Goal: Browse casually: Explore the website without a specific task or goal

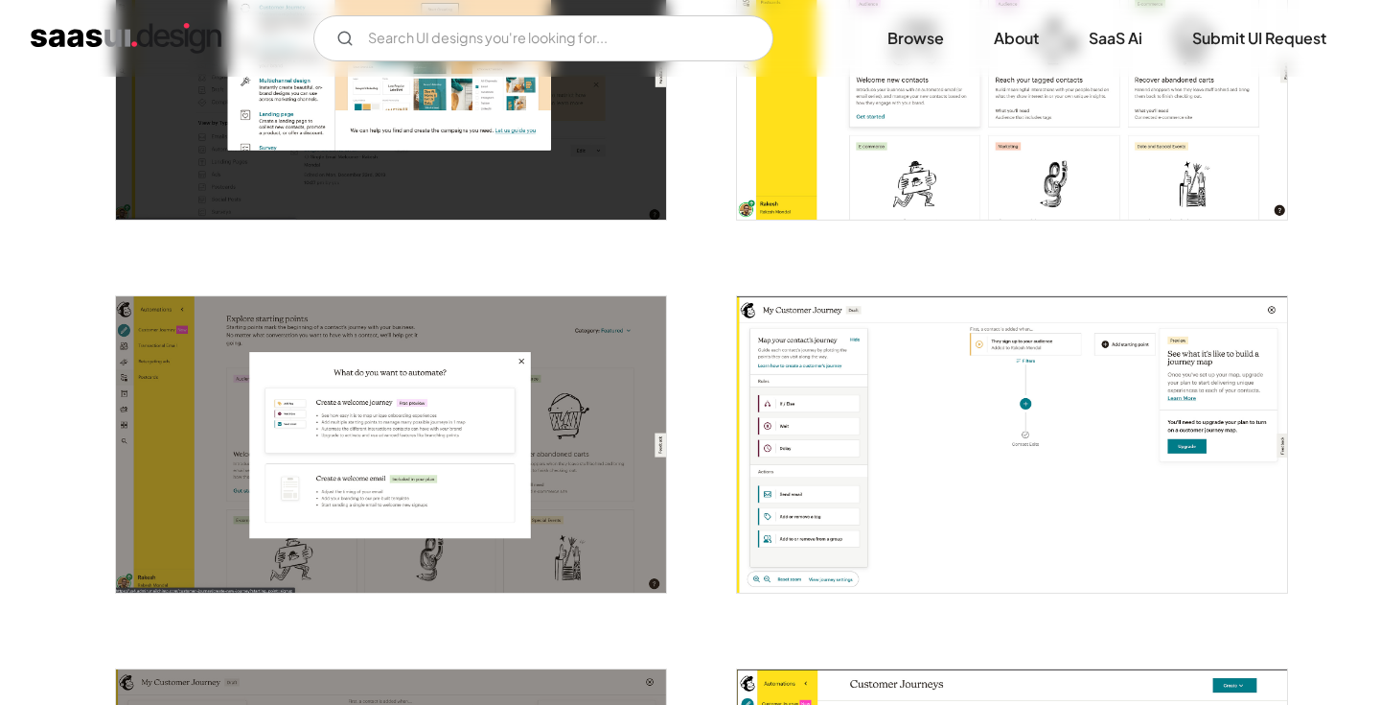
scroll to position [1659, 0]
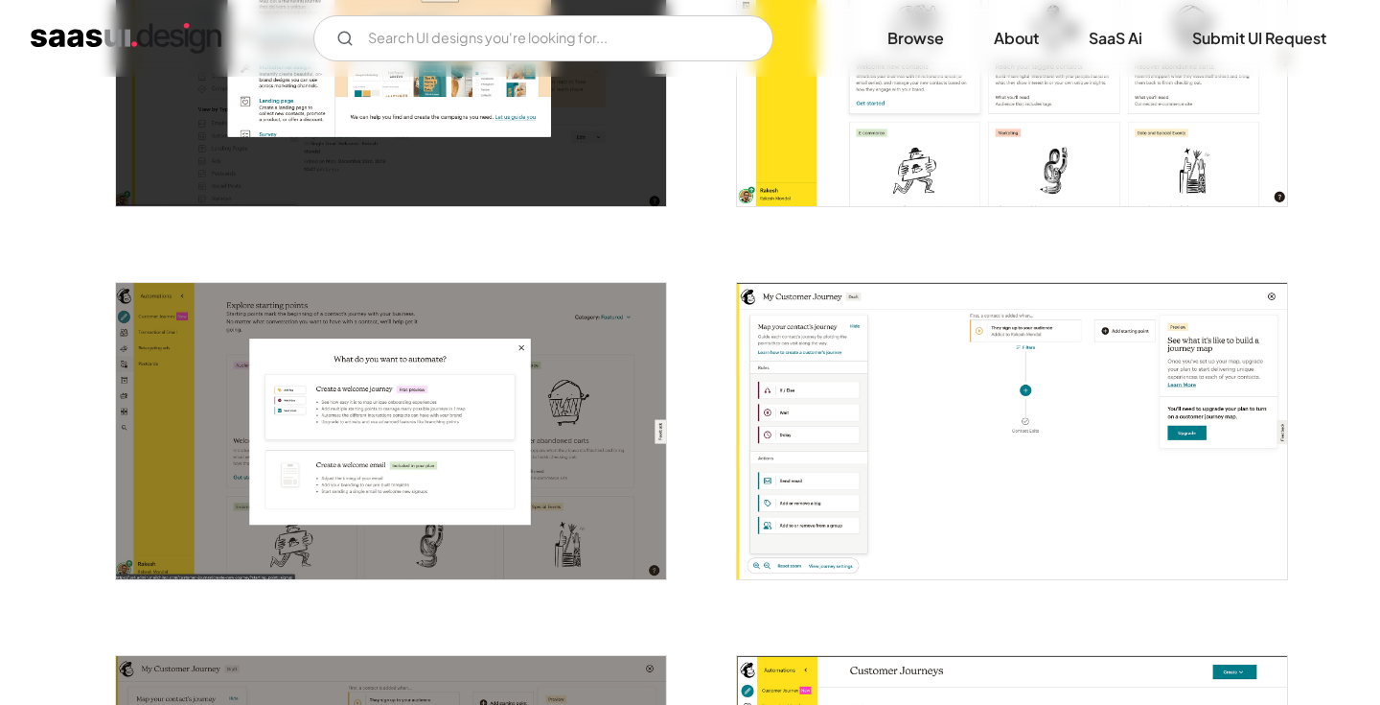
click at [1135, 331] on img "open lightbox" at bounding box center [1012, 431] width 550 height 296
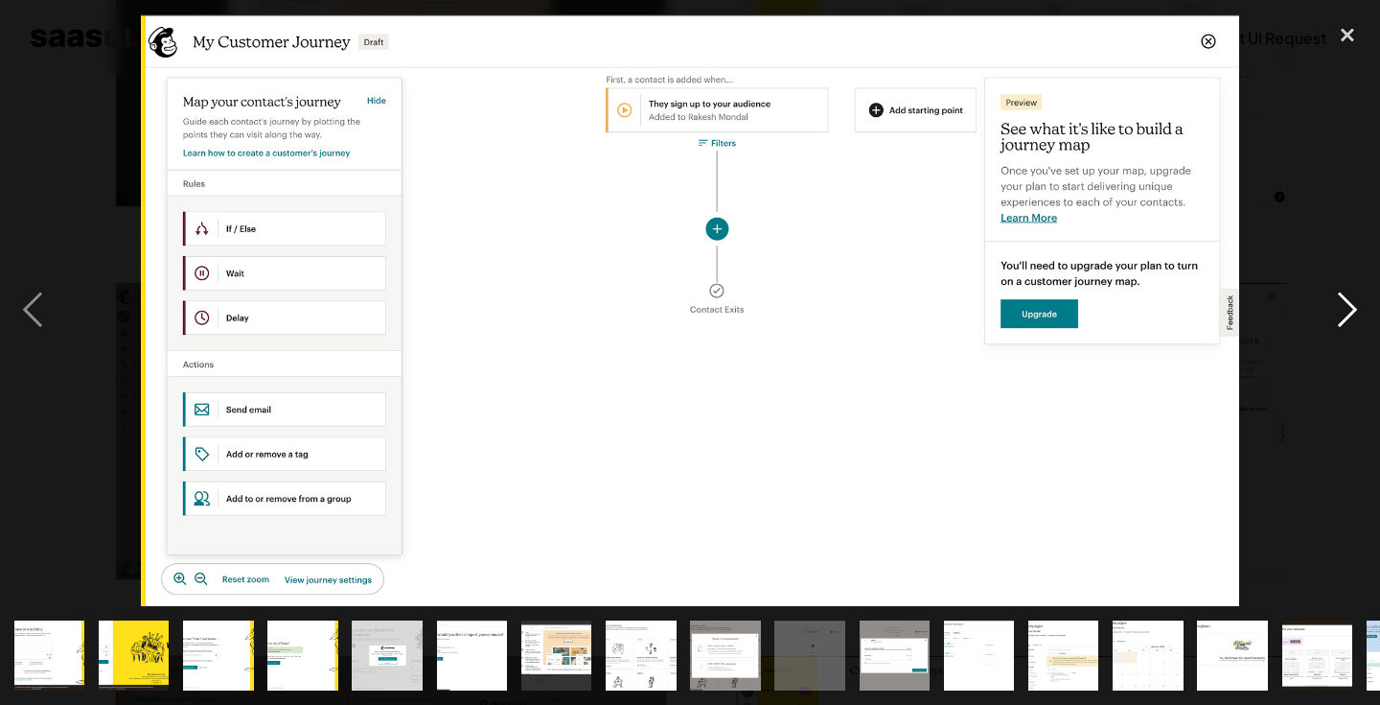
click at [1357, 323] on div "next image" at bounding box center [1347, 309] width 65 height 591
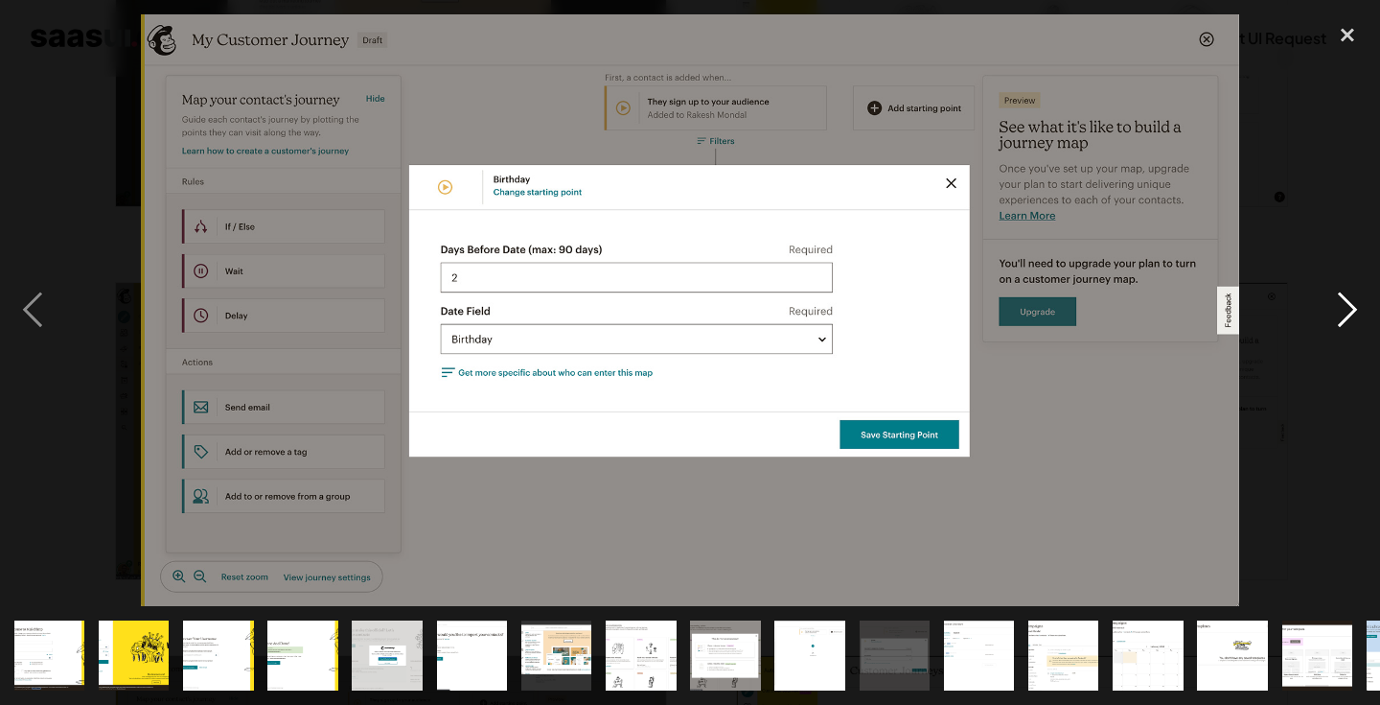
click at [1338, 301] on div "next image" at bounding box center [1347, 309] width 65 height 591
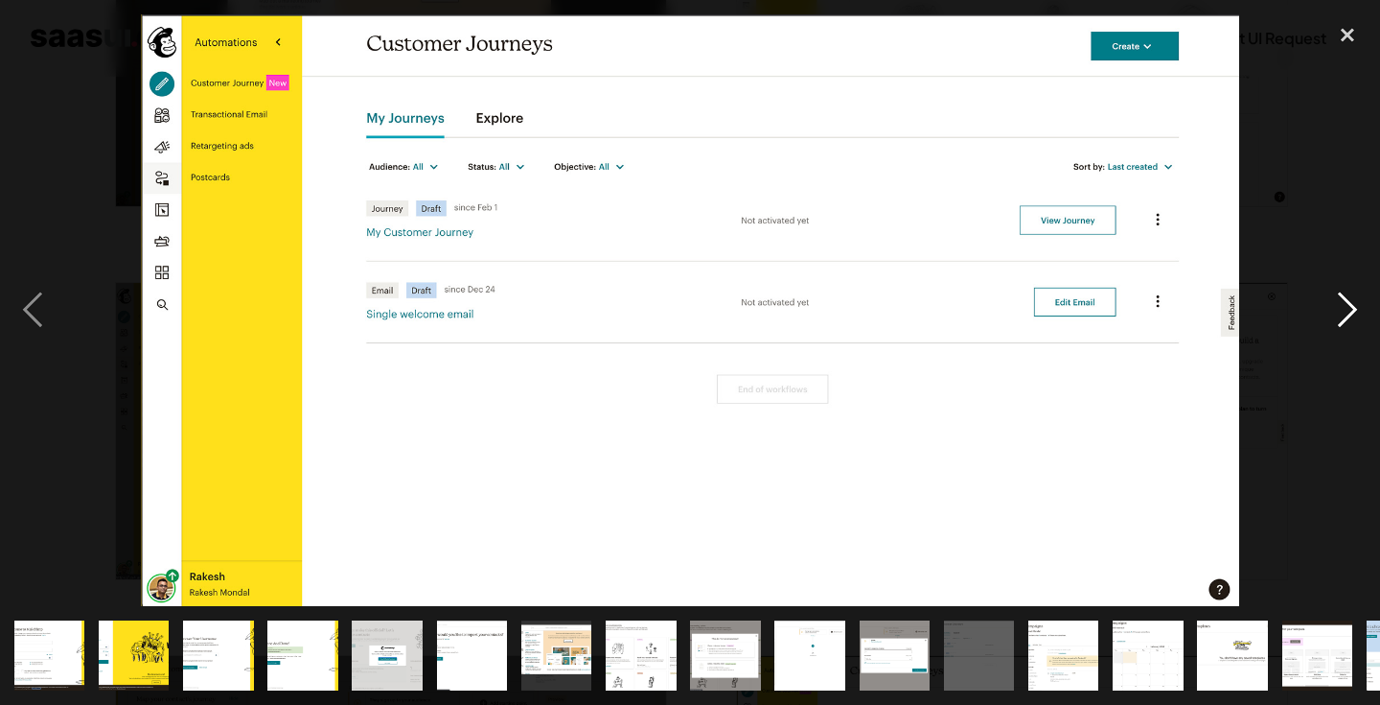
click at [1338, 301] on div "next image" at bounding box center [1347, 309] width 65 height 591
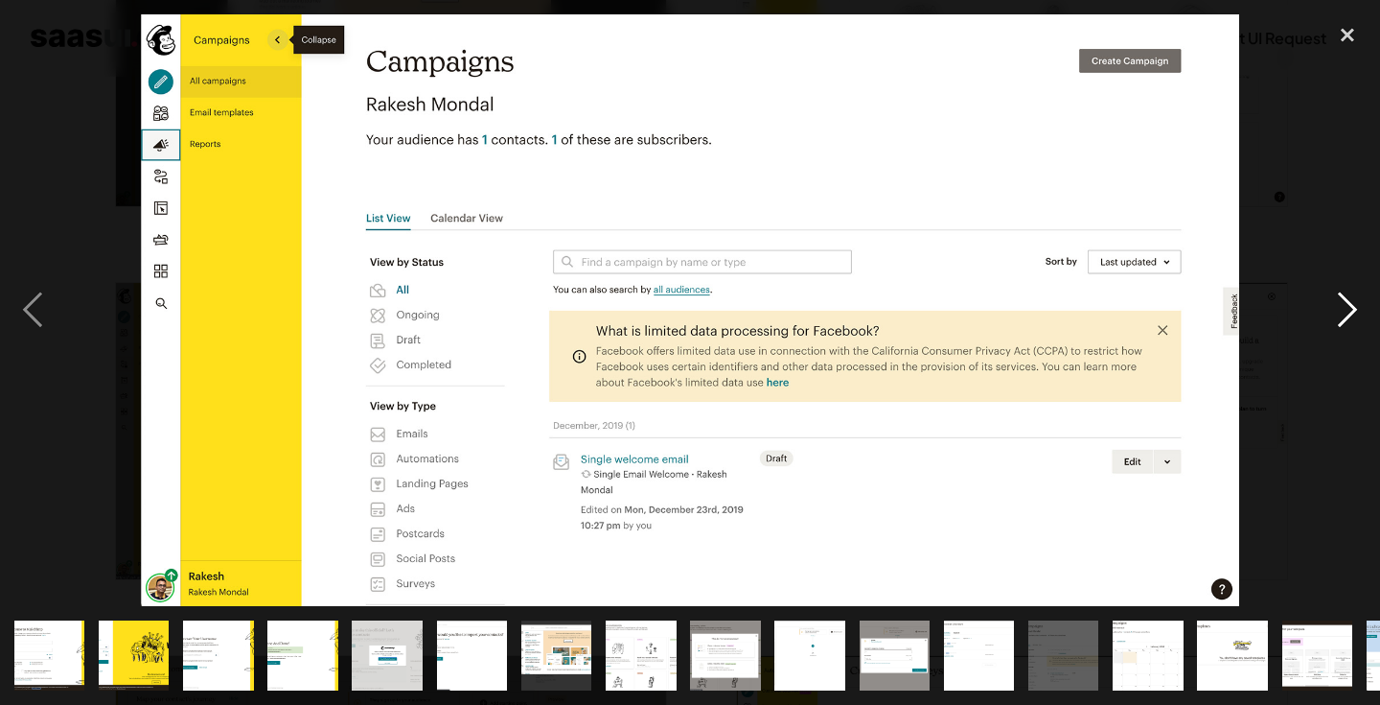
click at [1338, 301] on div "next image" at bounding box center [1347, 309] width 65 height 591
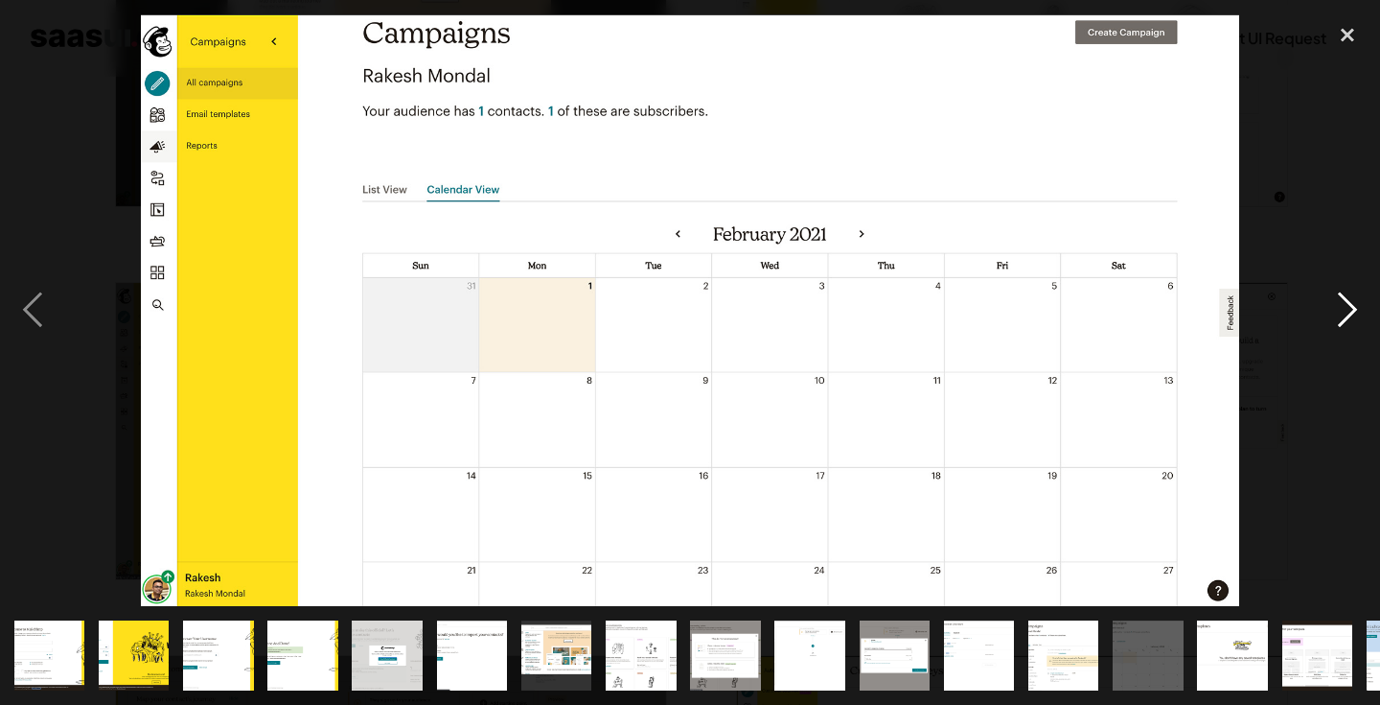
click at [1338, 301] on div "next image" at bounding box center [1347, 309] width 65 height 591
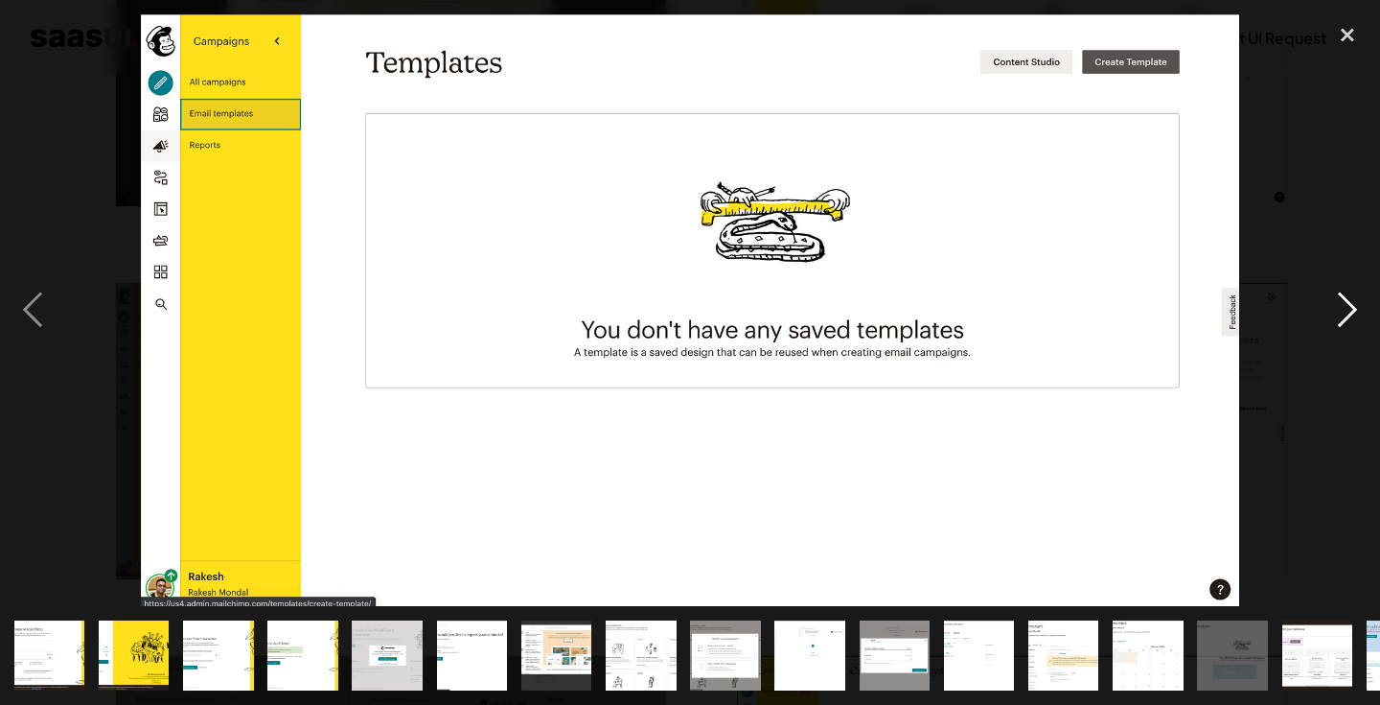
click at [1338, 301] on div "next image" at bounding box center [1347, 309] width 65 height 591
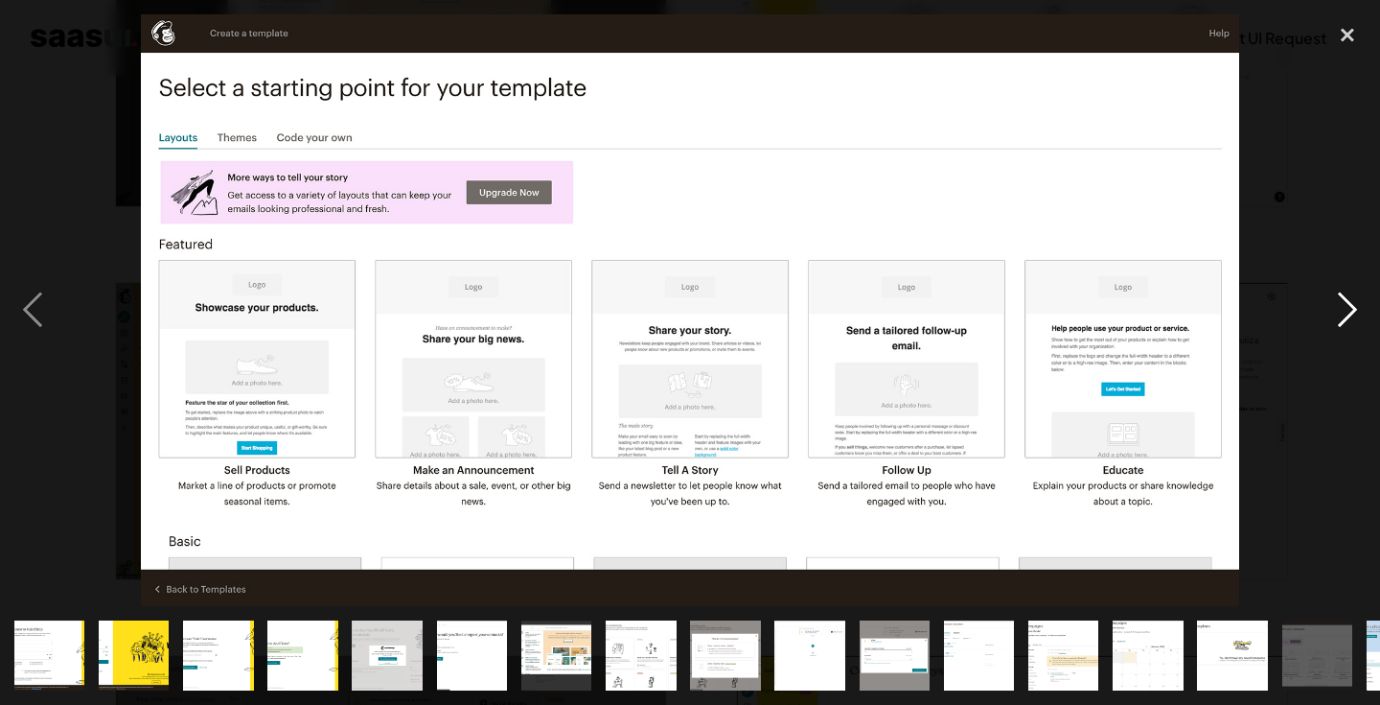
click at [1338, 301] on div "next image" at bounding box center [1347, 309] width 65 height 591
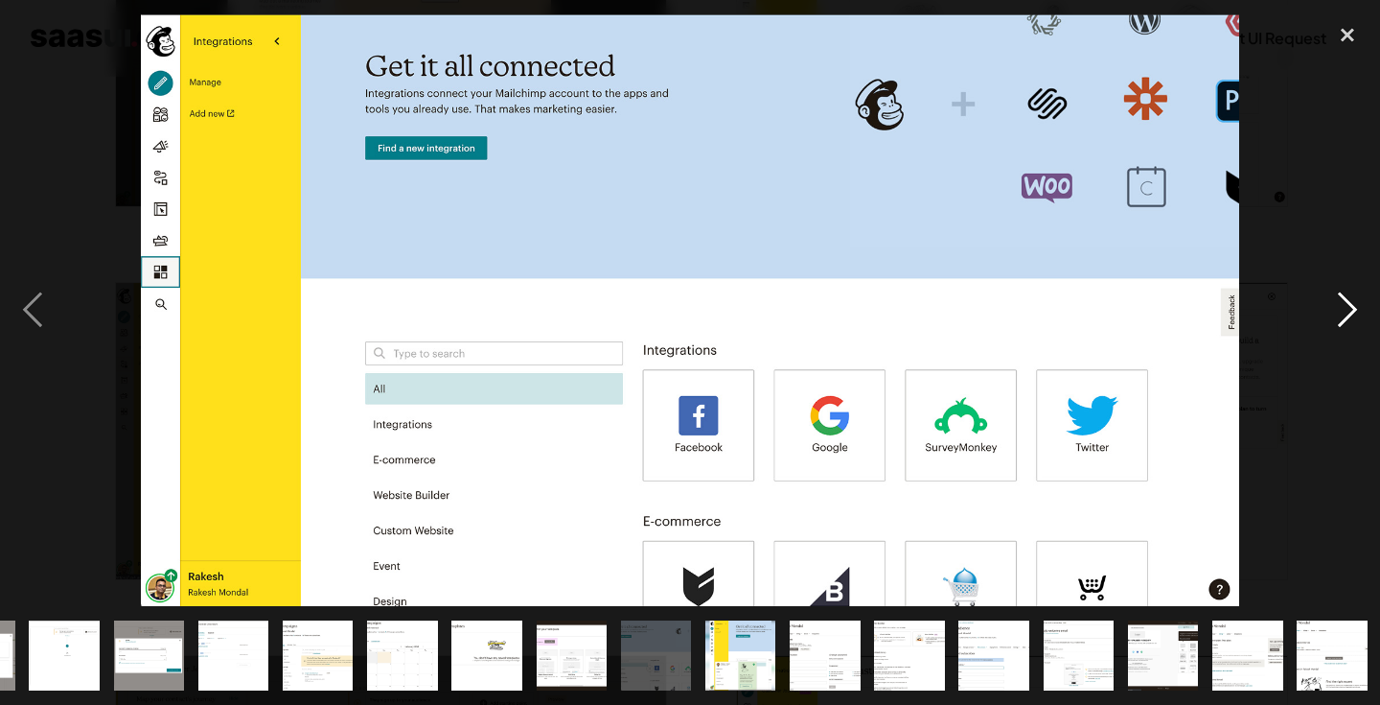
scroll to position [0, 747]
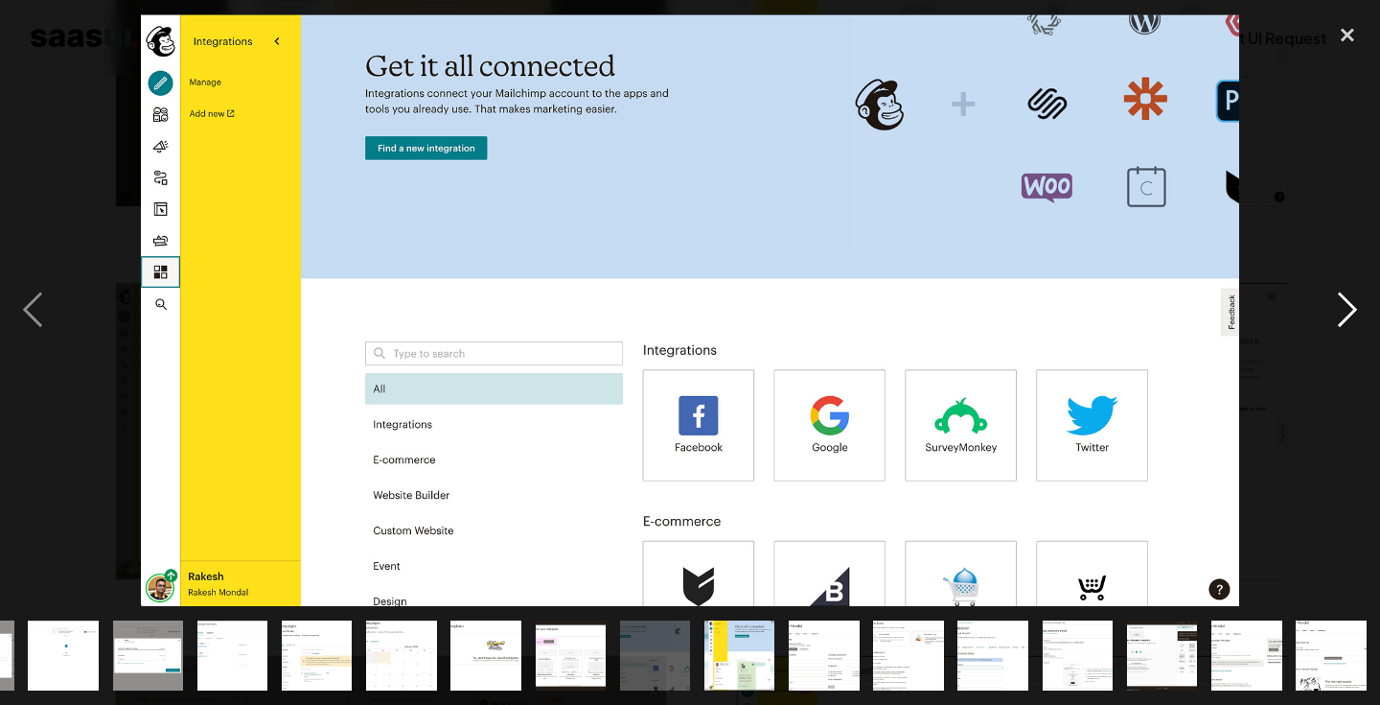
click at [1338, 301] on div "next image" at bounding box center [1347, 309] width 65 height 591
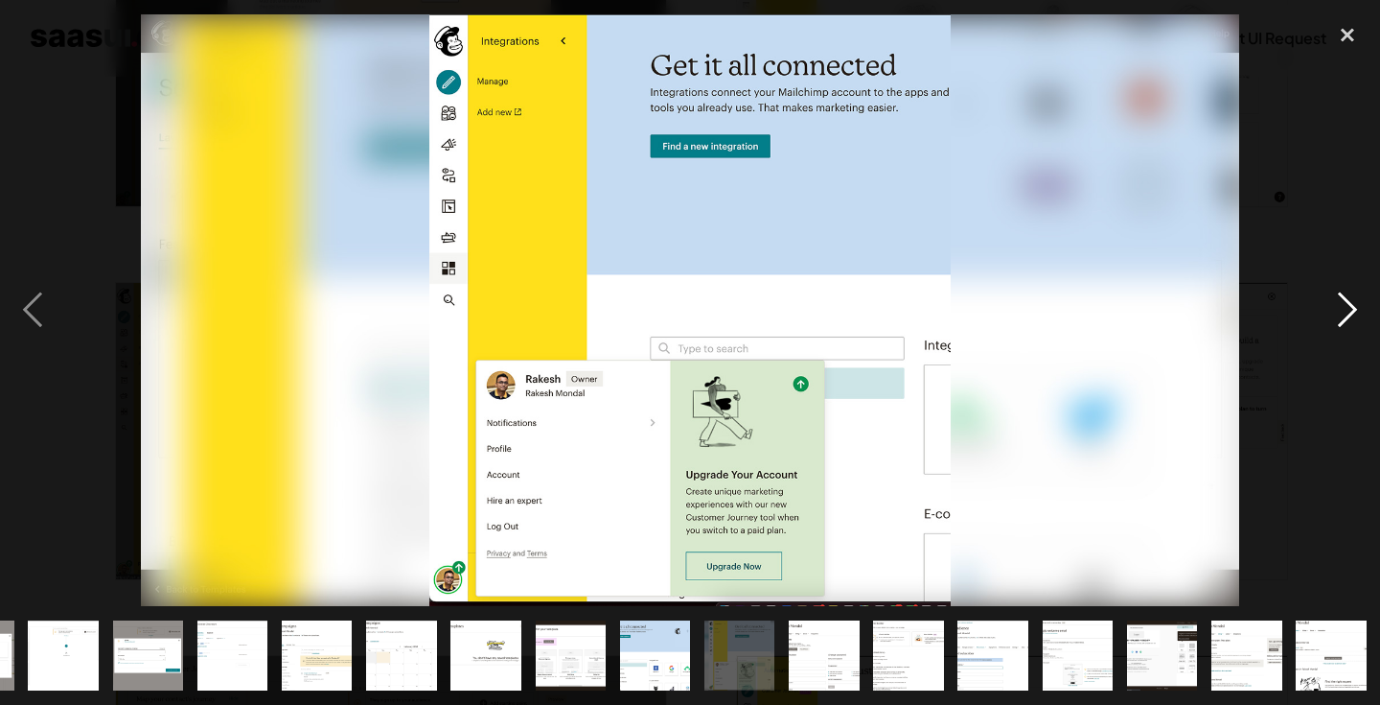
click at [1338, 301] on div "next image" at bounding box center [1347, 309] width 65 height 591
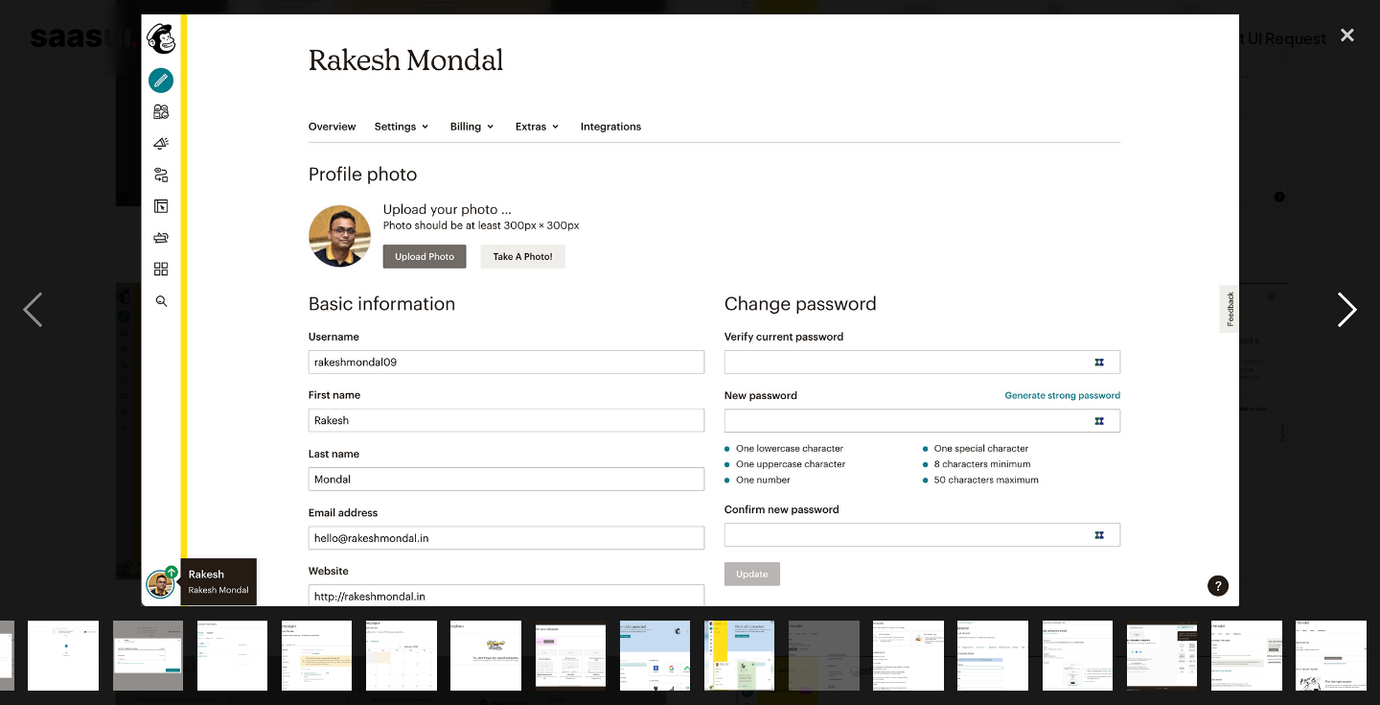
click at [1338, 301] on div "next image" at bounding box center [1347, 309] width 65 height 591
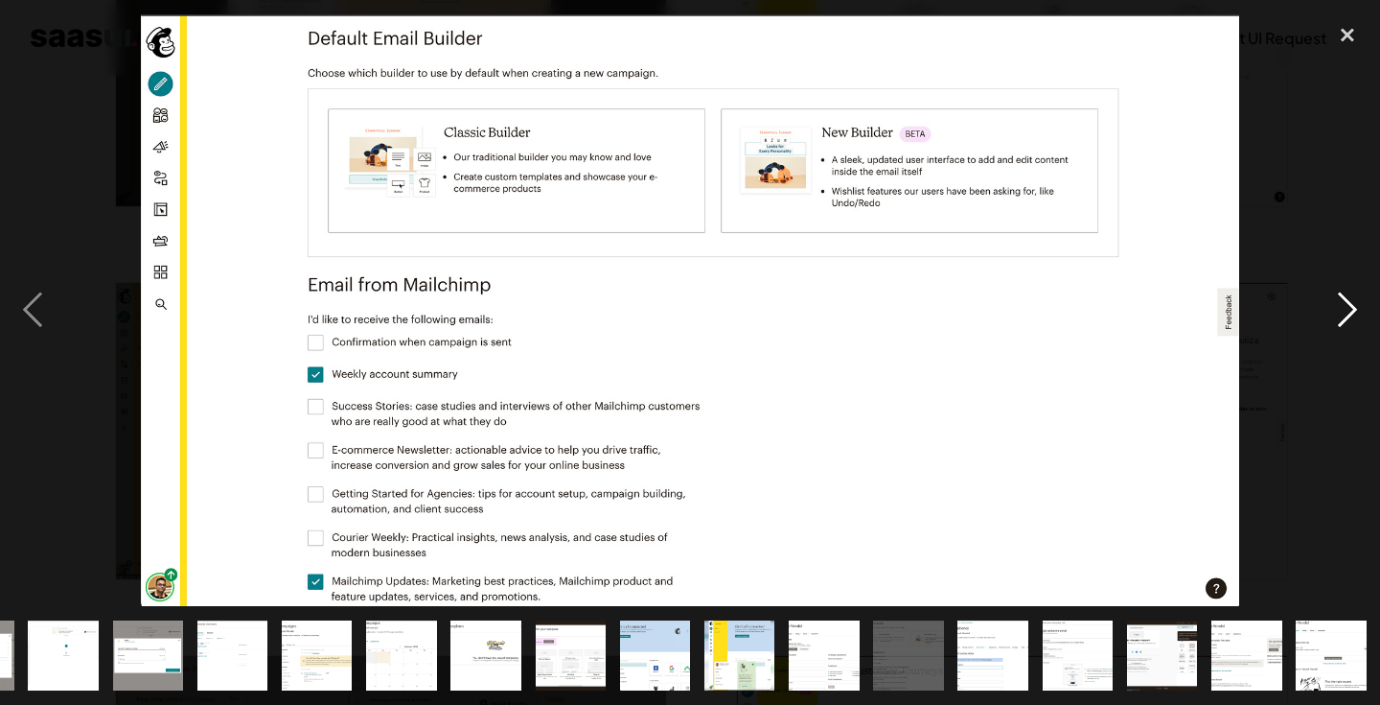
click at [1338, 301] on div "next image" at bounding box center [1347, 309] width 65 height 591
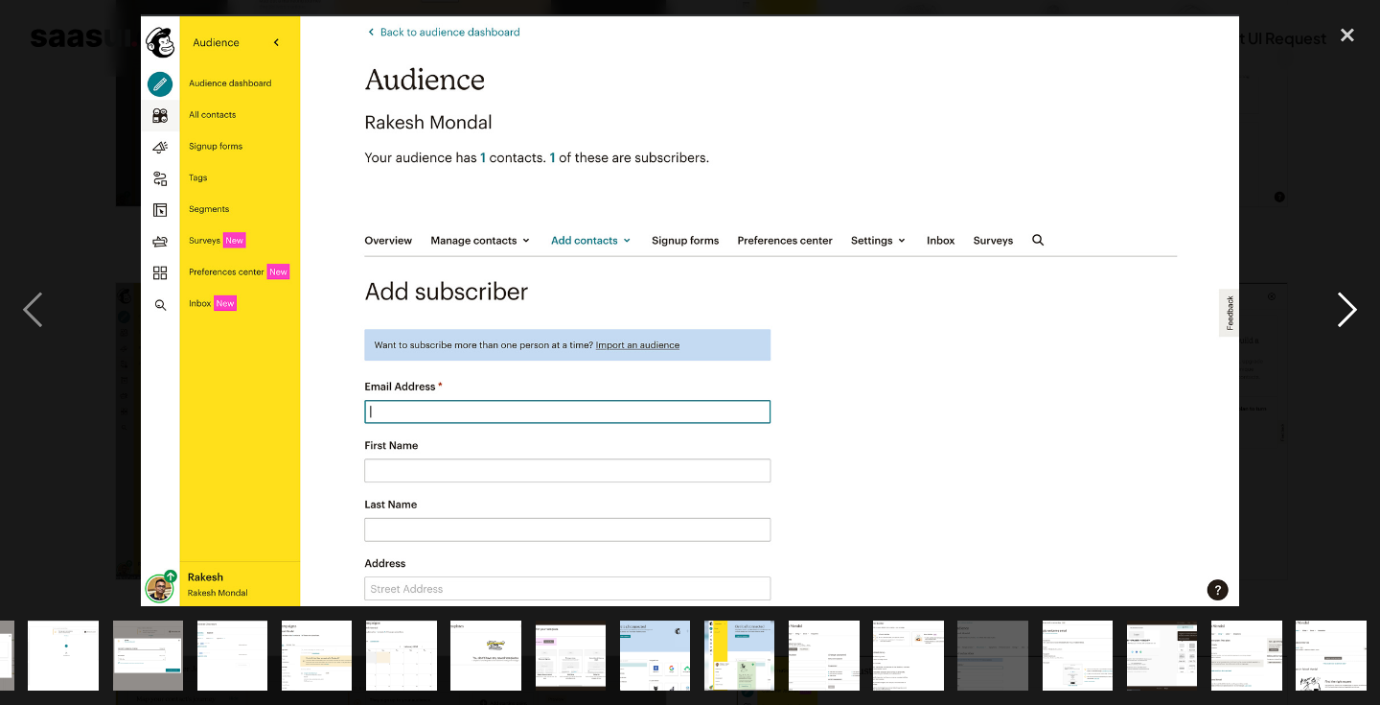
click at [1338, 301] on div "next image" at bounding box center [1347, 309] width 65 height 591
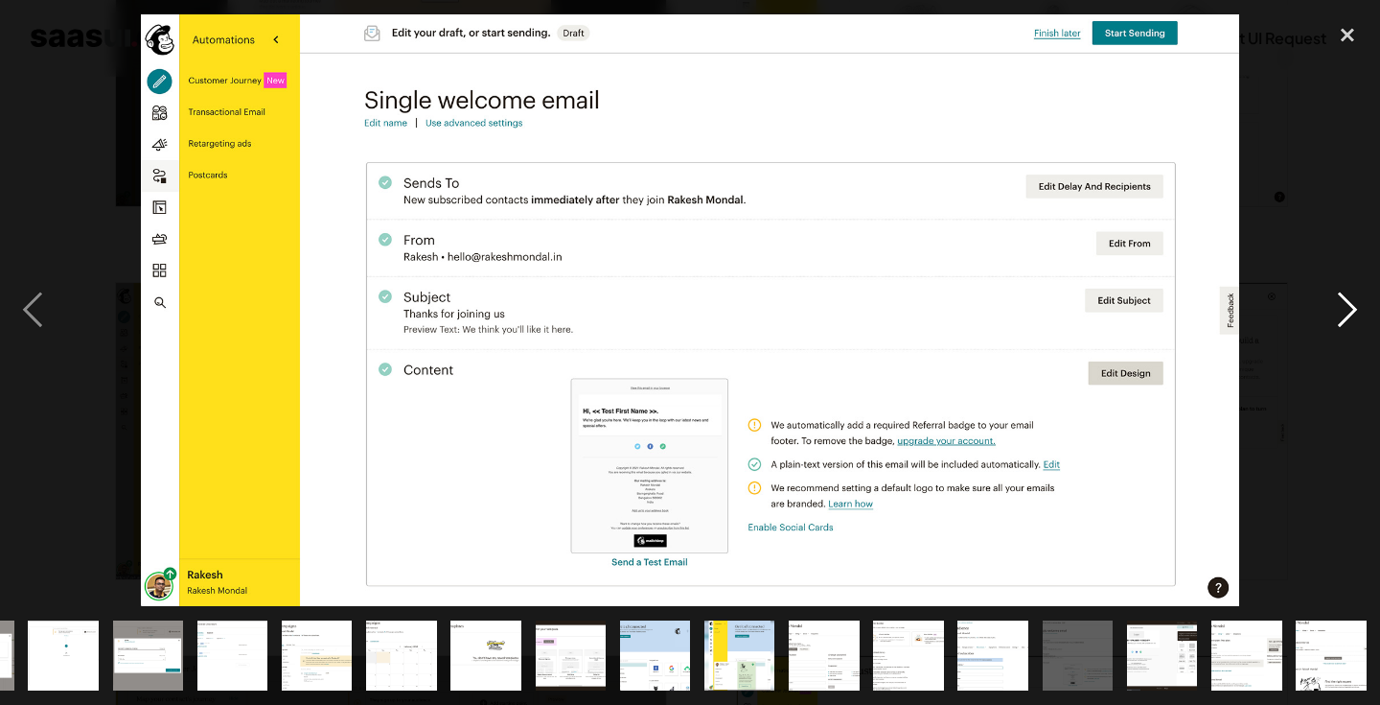
click at [1338, 301] on div "next image" at bounding box center [1347, 309] width 65 height 591
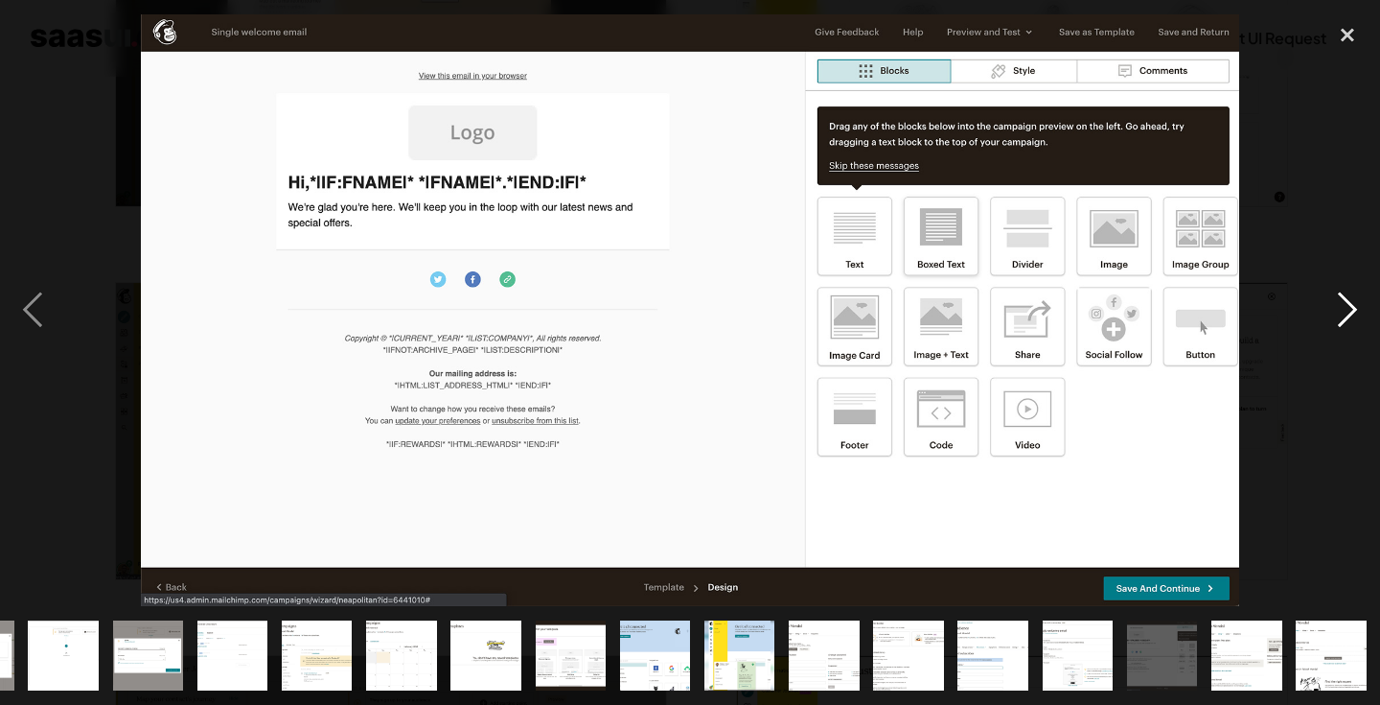
click at [1338, 301] on div "next image" at bounding box center [1347, 309] width 65 height 591
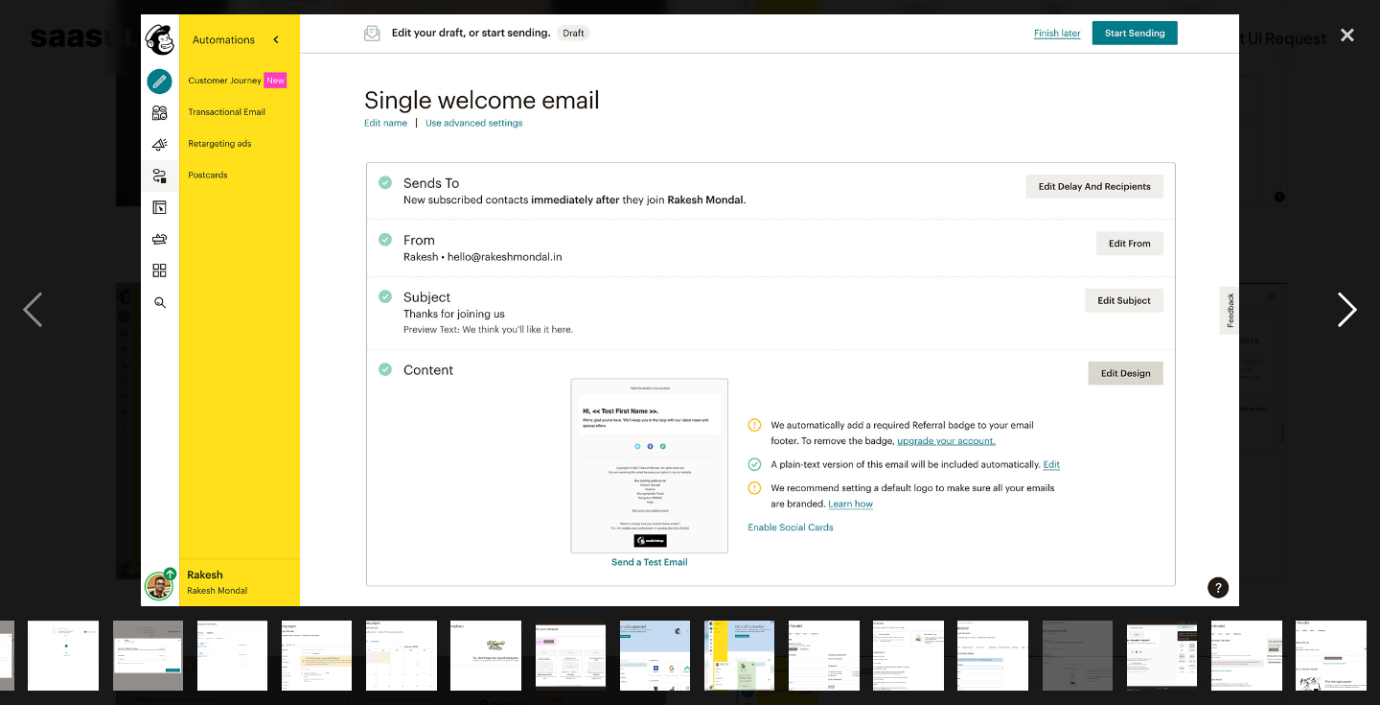
click at [1338, 301] on div "next image" at bounding box center [1347, 309] width 65 height 591
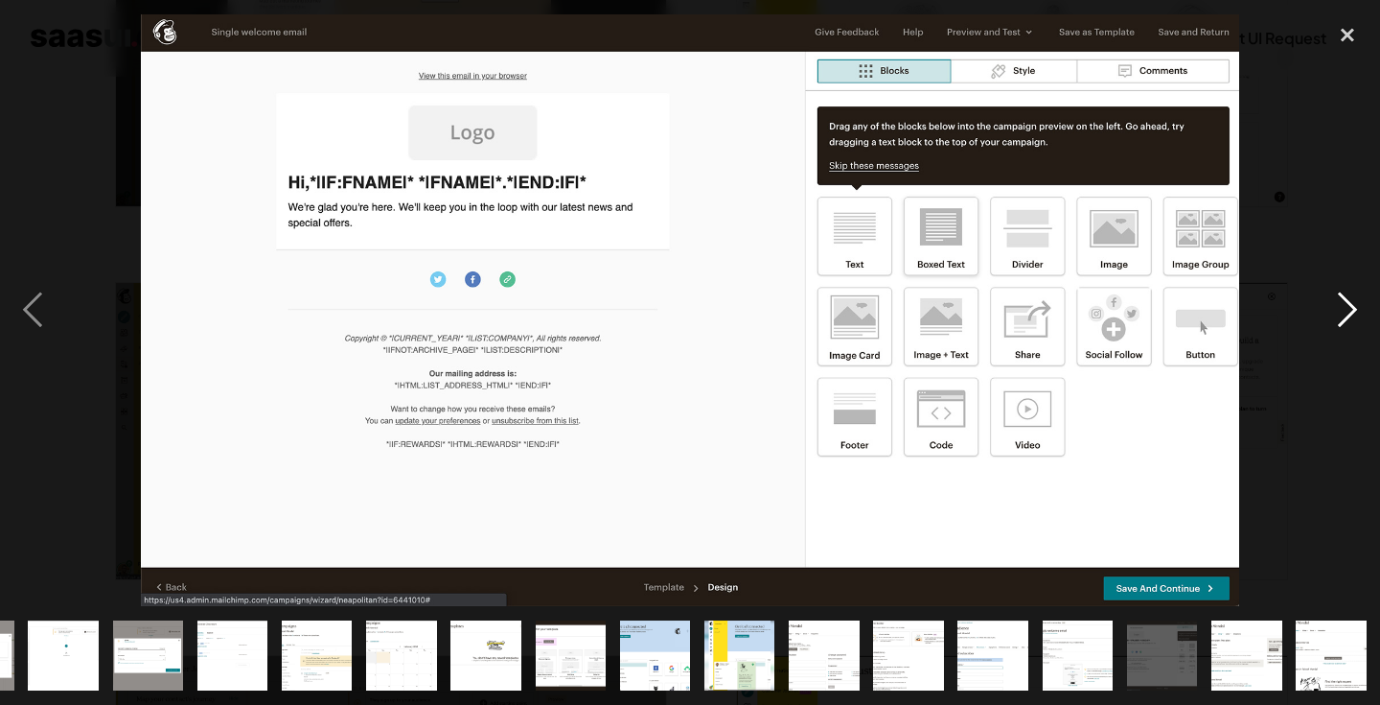
click at [1338, 301] on div "next image" at bounding box center [1347, 309] width 65 height 591
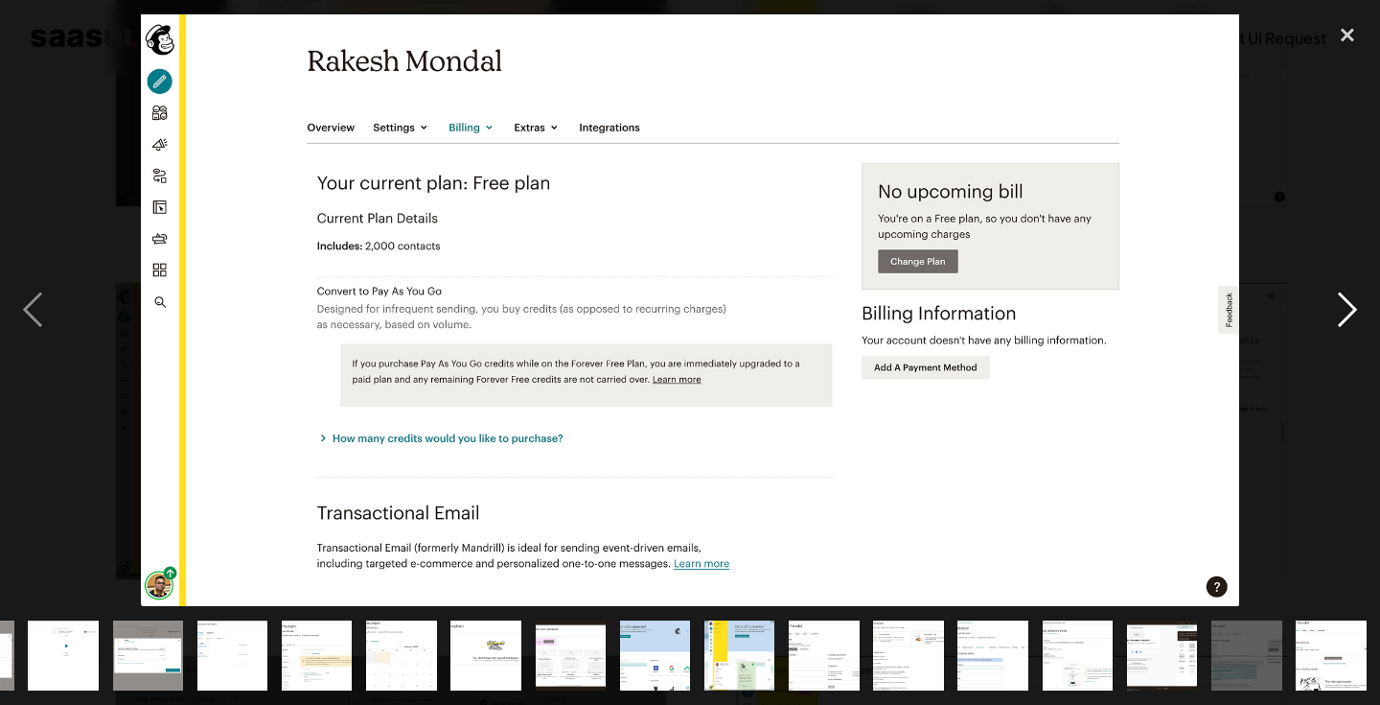
click at [1338, 301] on div "next image" at bounding box center [1347, 309] width 65 height 591
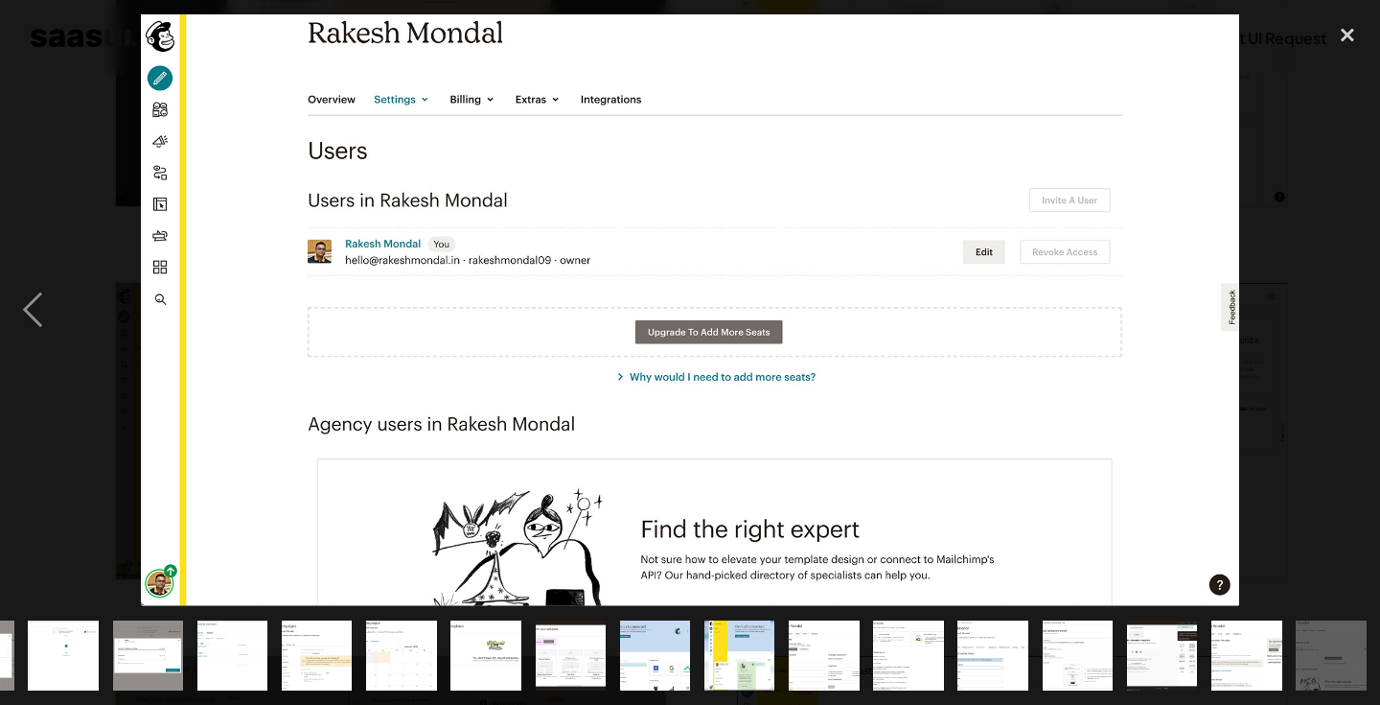
click at [1338, 301] on div "next image" at bounding box center [1347, 309] width 65 height 591
click at [35, 315] on div "previous image" at bounding box center [32, 309] width 65 height 591
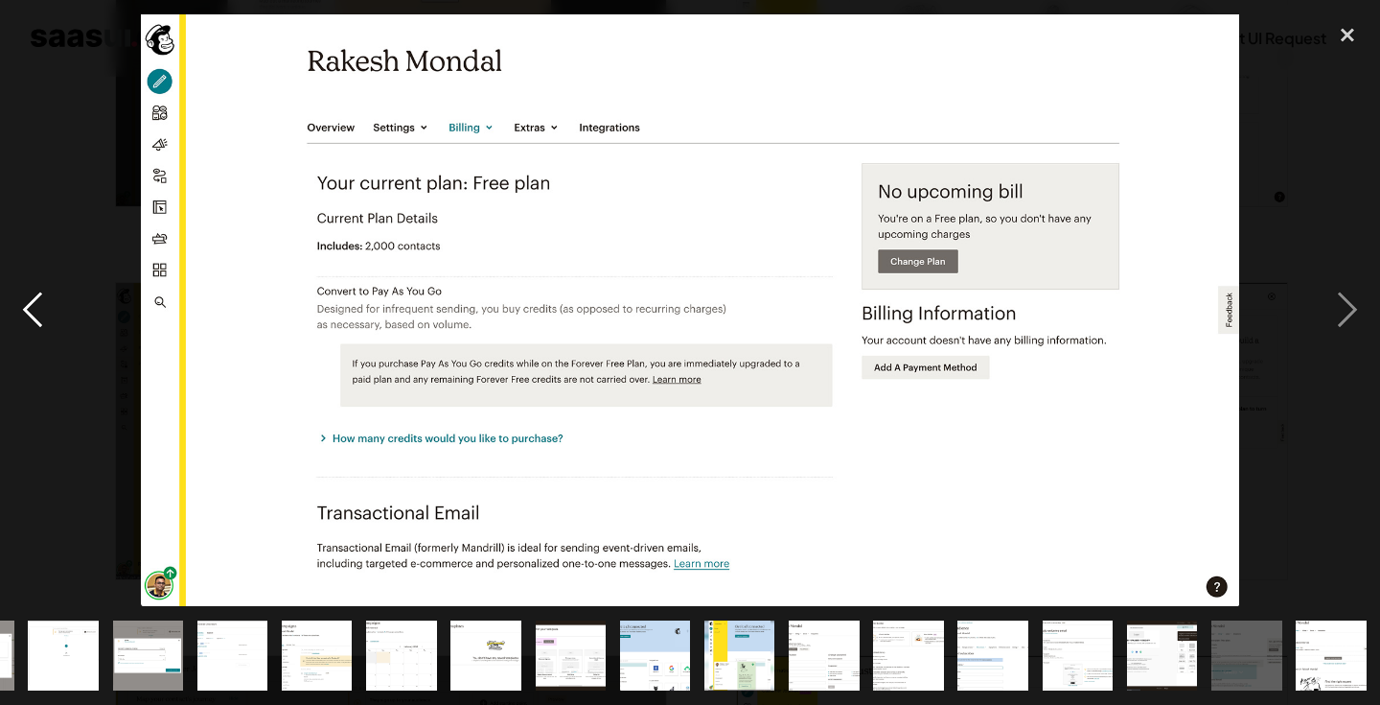
click at [35, 315] on div "previous image" at bounding box center [32, 309] width 65 height 591
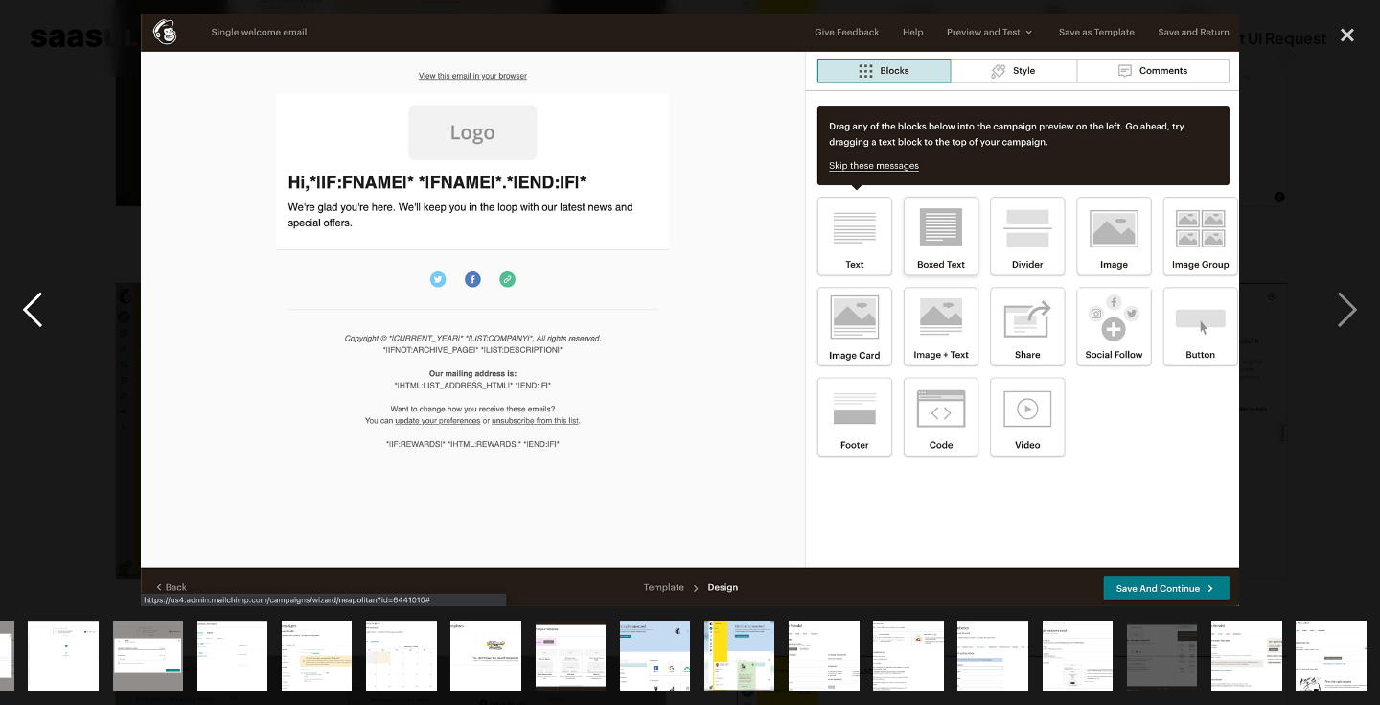
click at [35, 315] on div "previous image" at bounding box center [32, 309] width 65 height 591
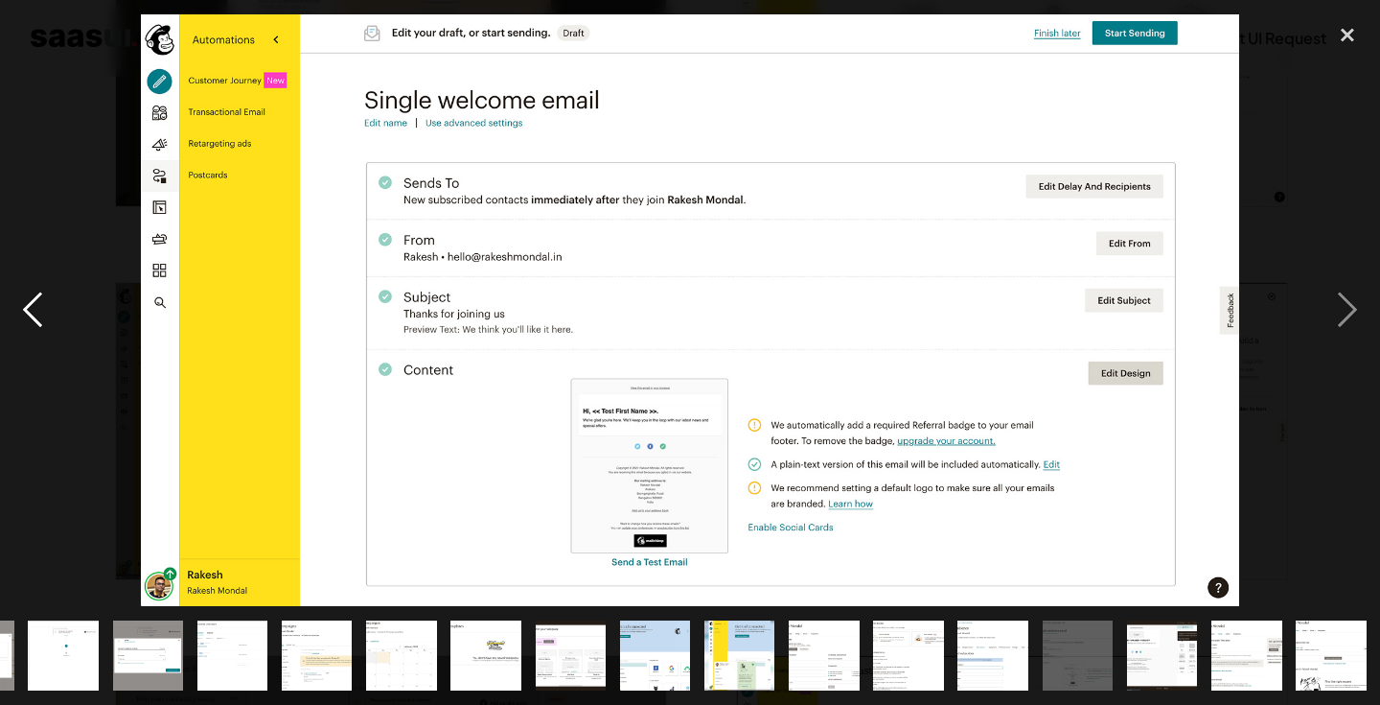
click at [35, 315] on div "previous image" at bounding box center [32, 309] width 65 height 591
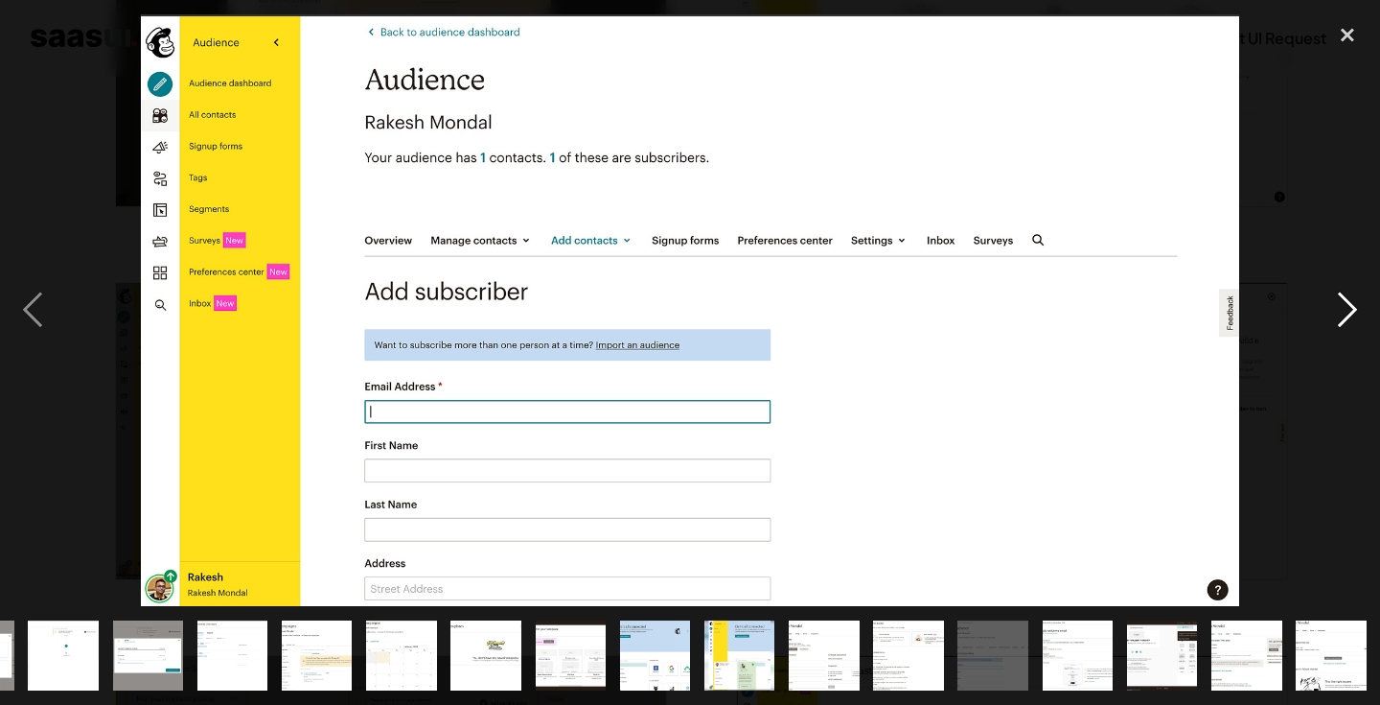
click at [1341, 305] on div "next image" at bounding box center [1347, 309] width 65 height 591
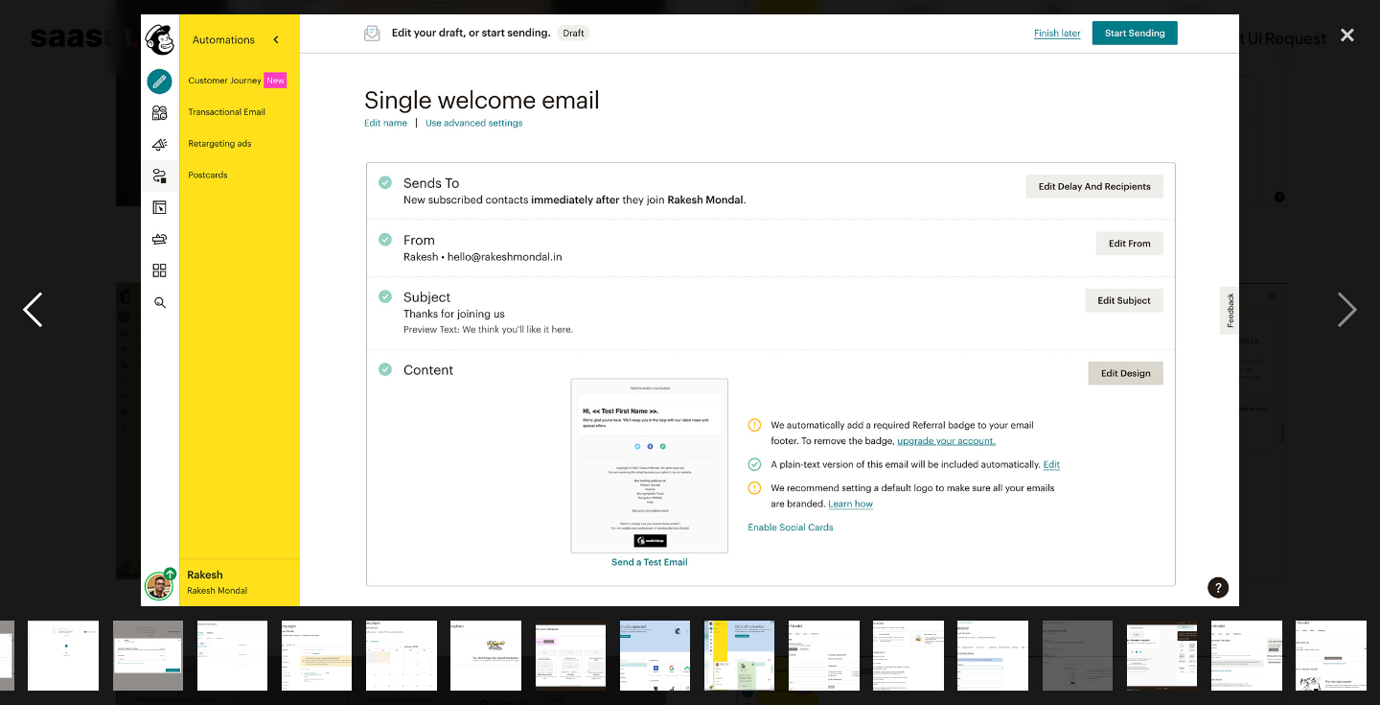
click at [32, 308] on div "previous image" at bounding box center [32, 309] width 65 height 591
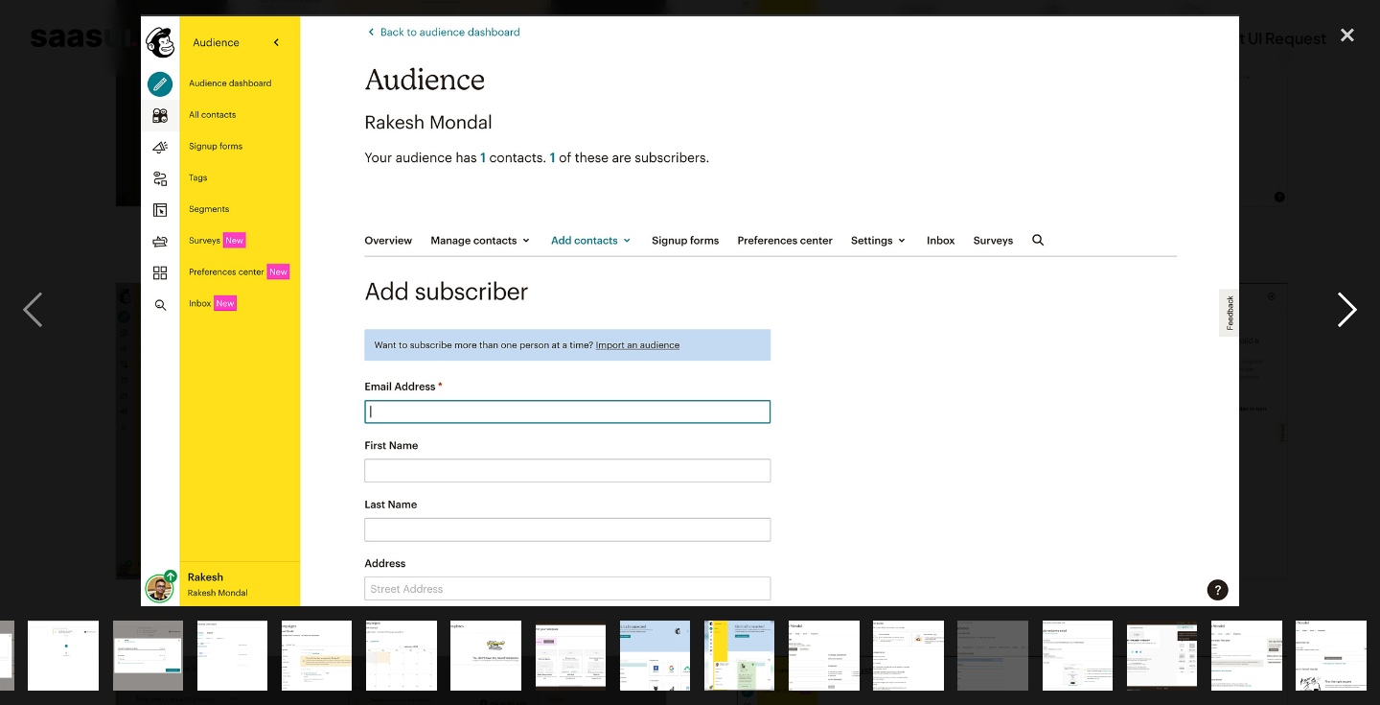
click at [1356, 330] on div "next image" at bounding box center [1347, 309] width 65 height 591
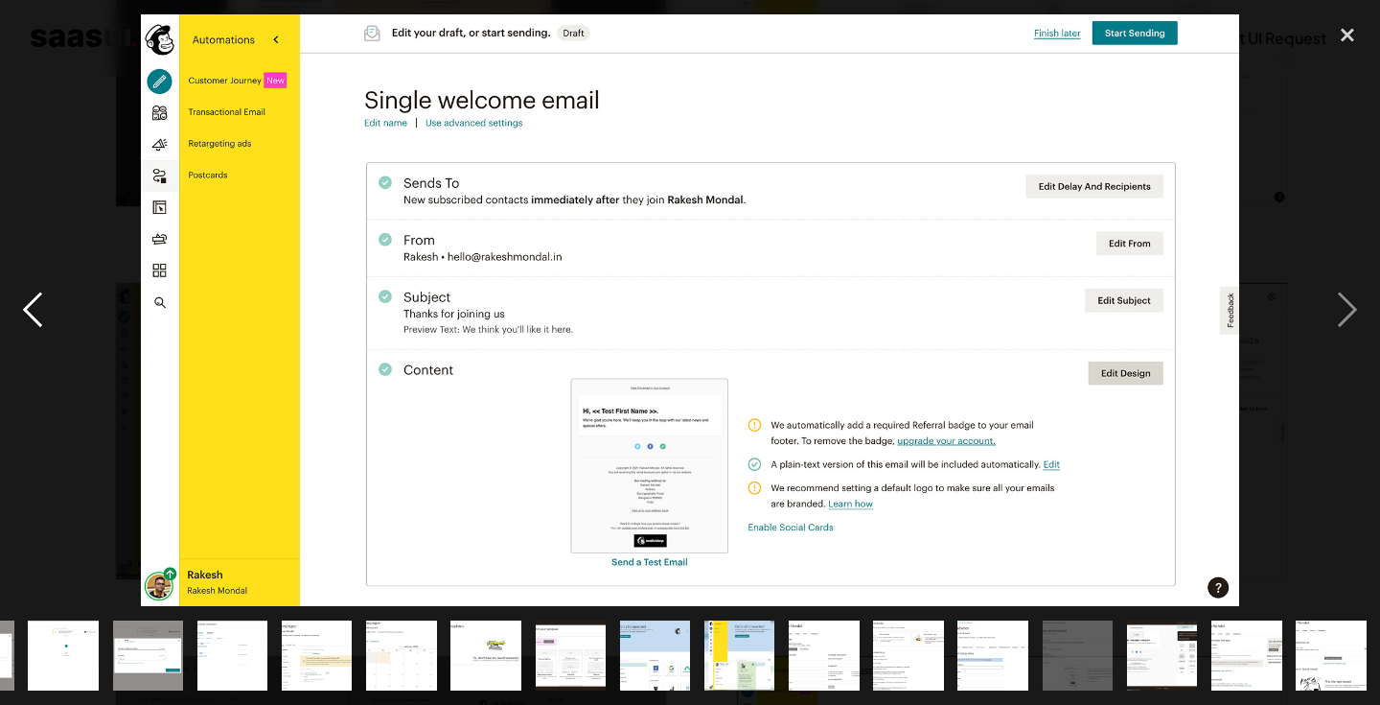
click at [33, 294] on div "previous image" at bounding box center [32, 309] width 65 height 591
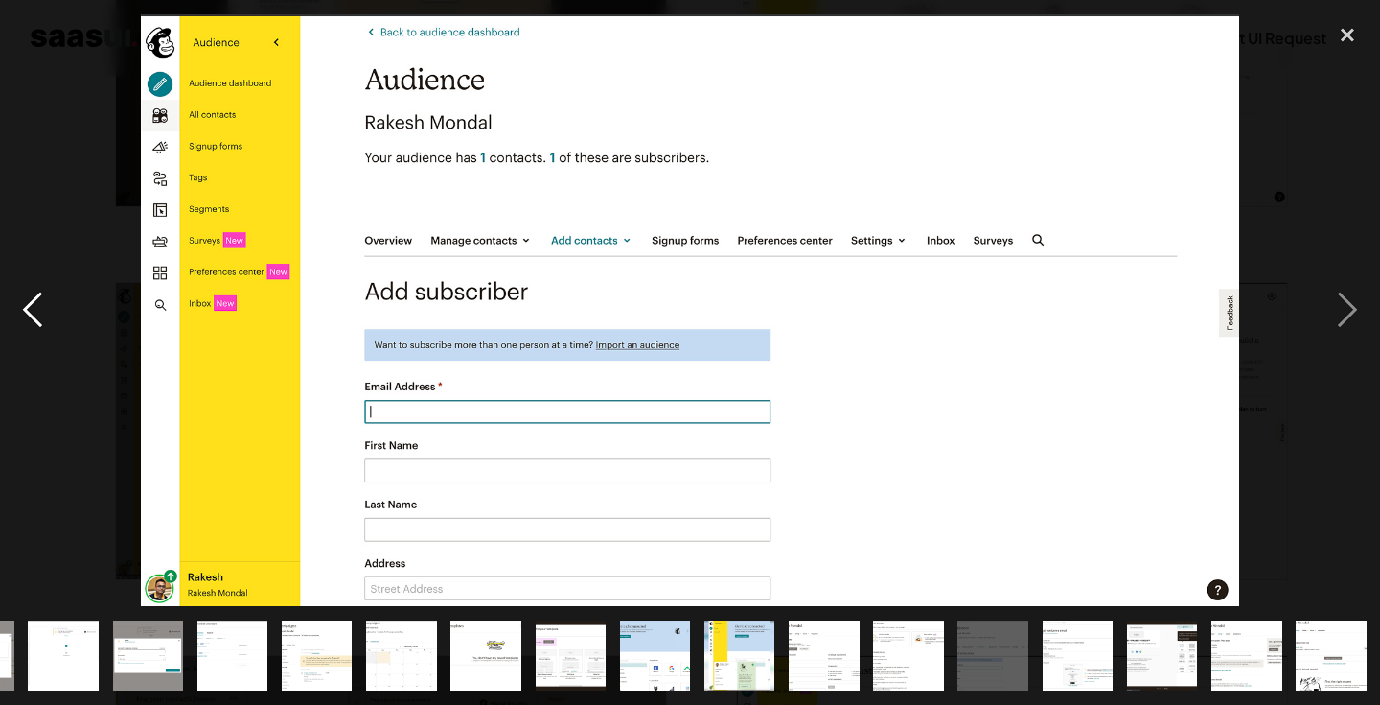
click at [33, 294] on div "previous image" at bounding box center [32, 309] width 65 height 591
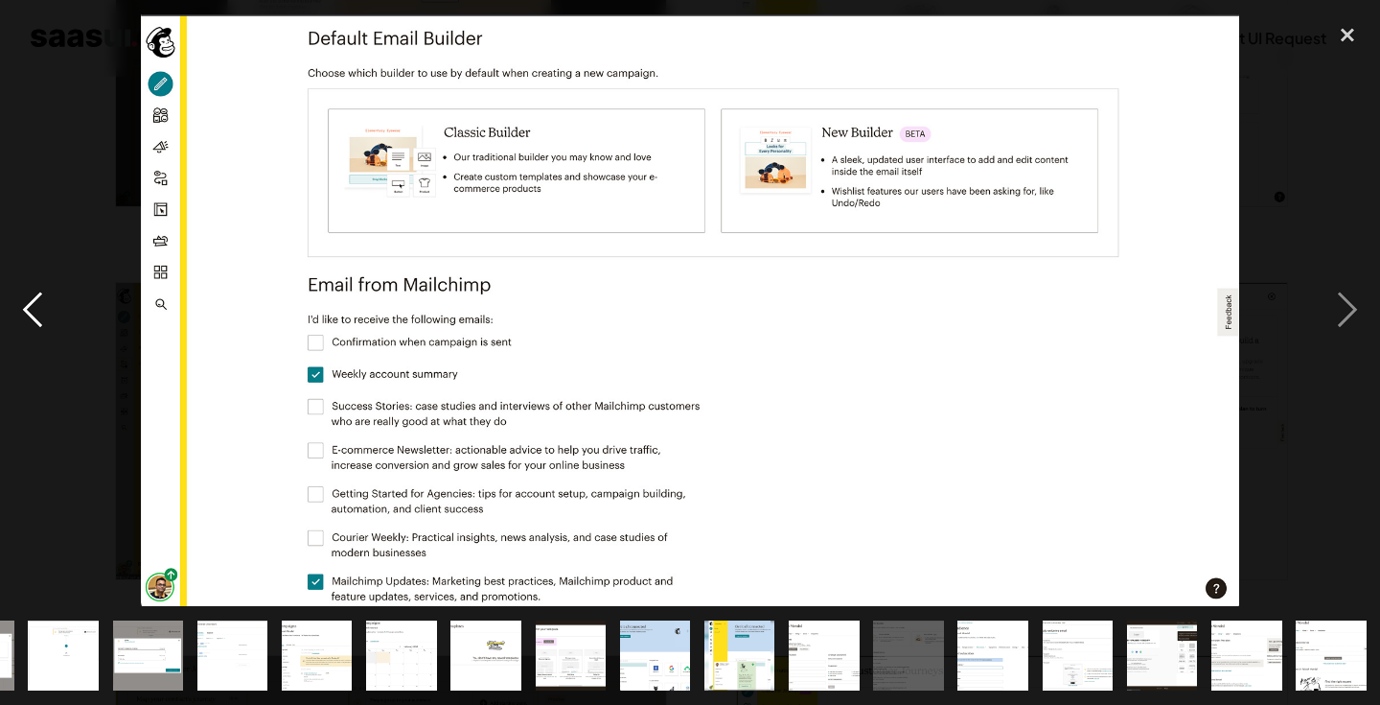
click at [33, 294] on div "previous image" at bounding box center [32, 309] width 65 height 591
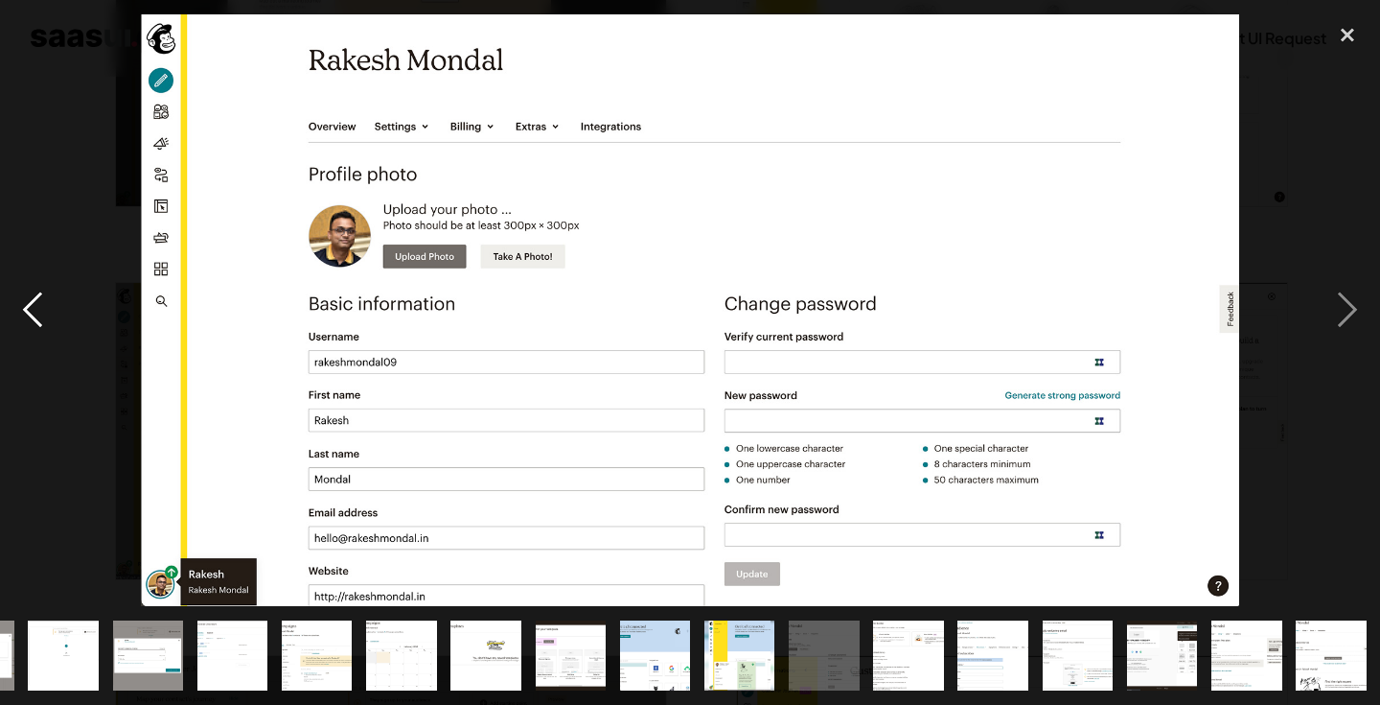
click at [33, 294] on div "previous image" at bounding box center [32, 309] width 65 height 591
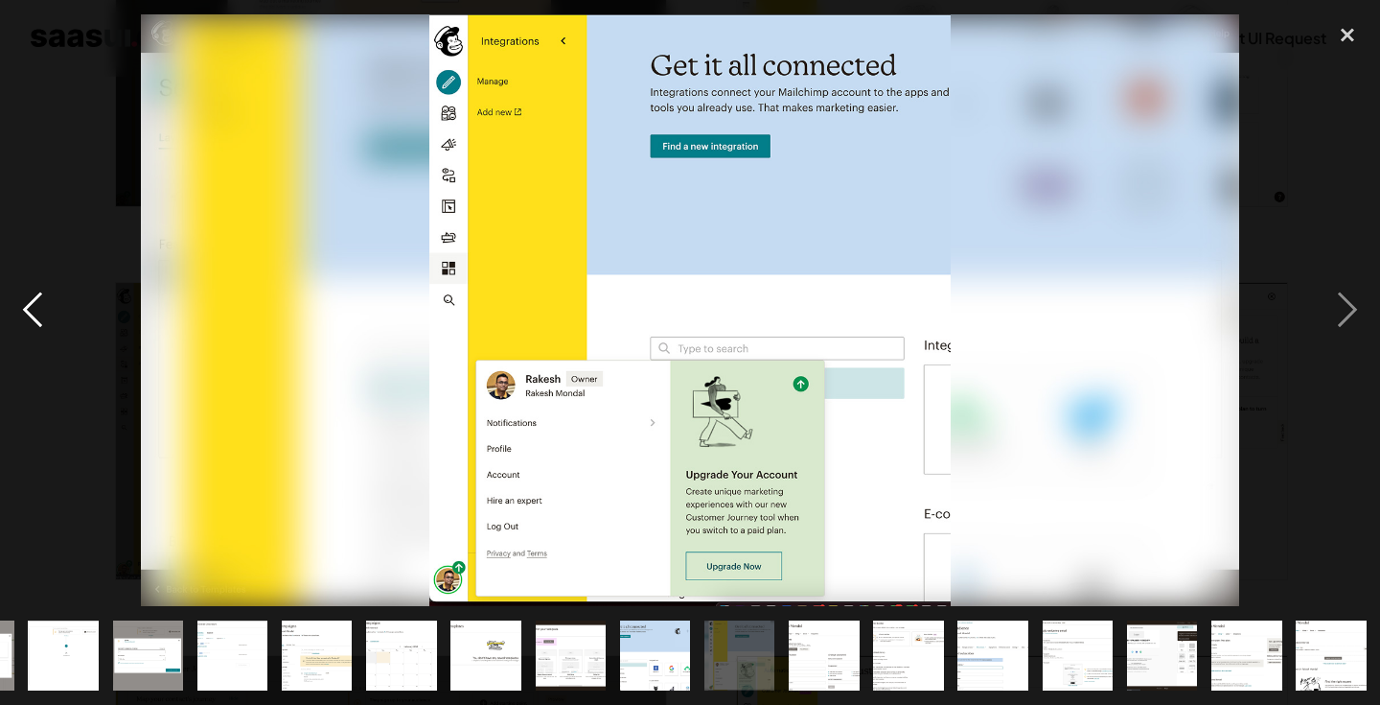
click at [33, 294] on div "previous image" at bounding box center [32, 309] width 65 height 591
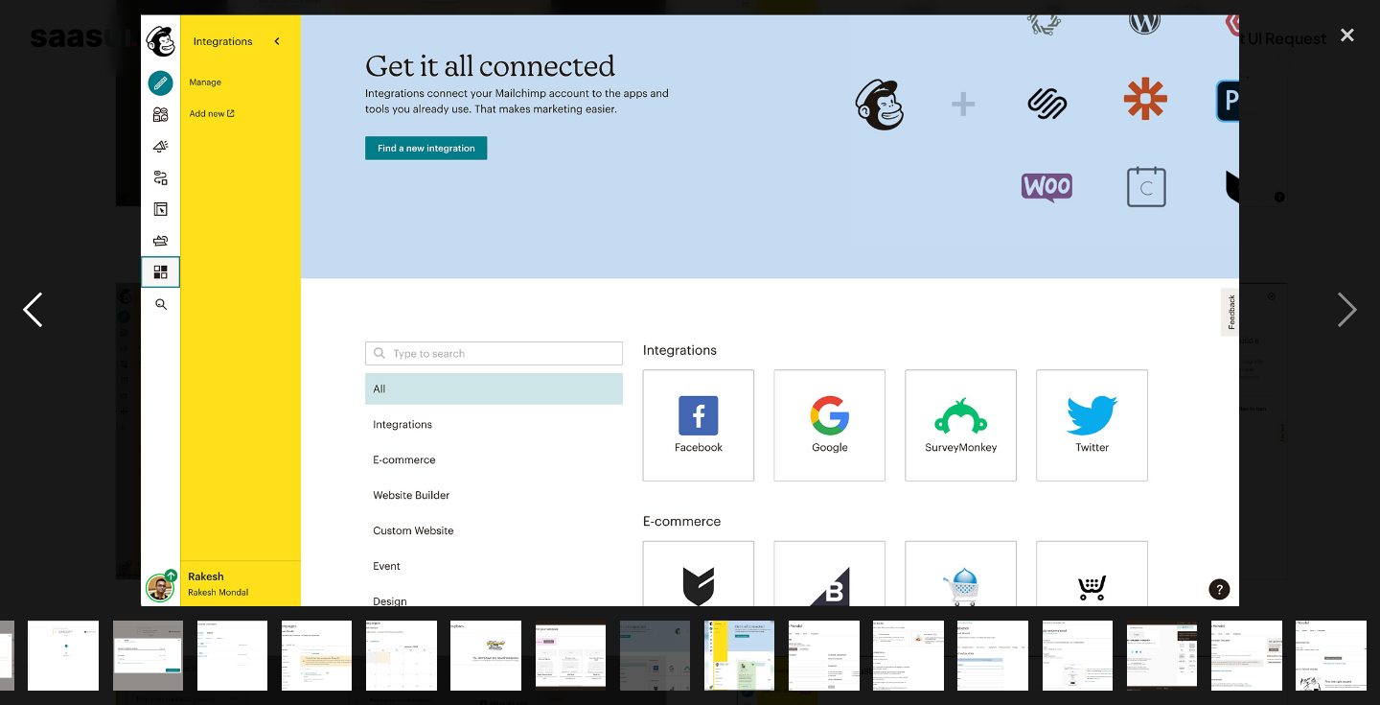
click at [33, 294] on div "previous image" at bounding box center [32, 309] width 65 height 591
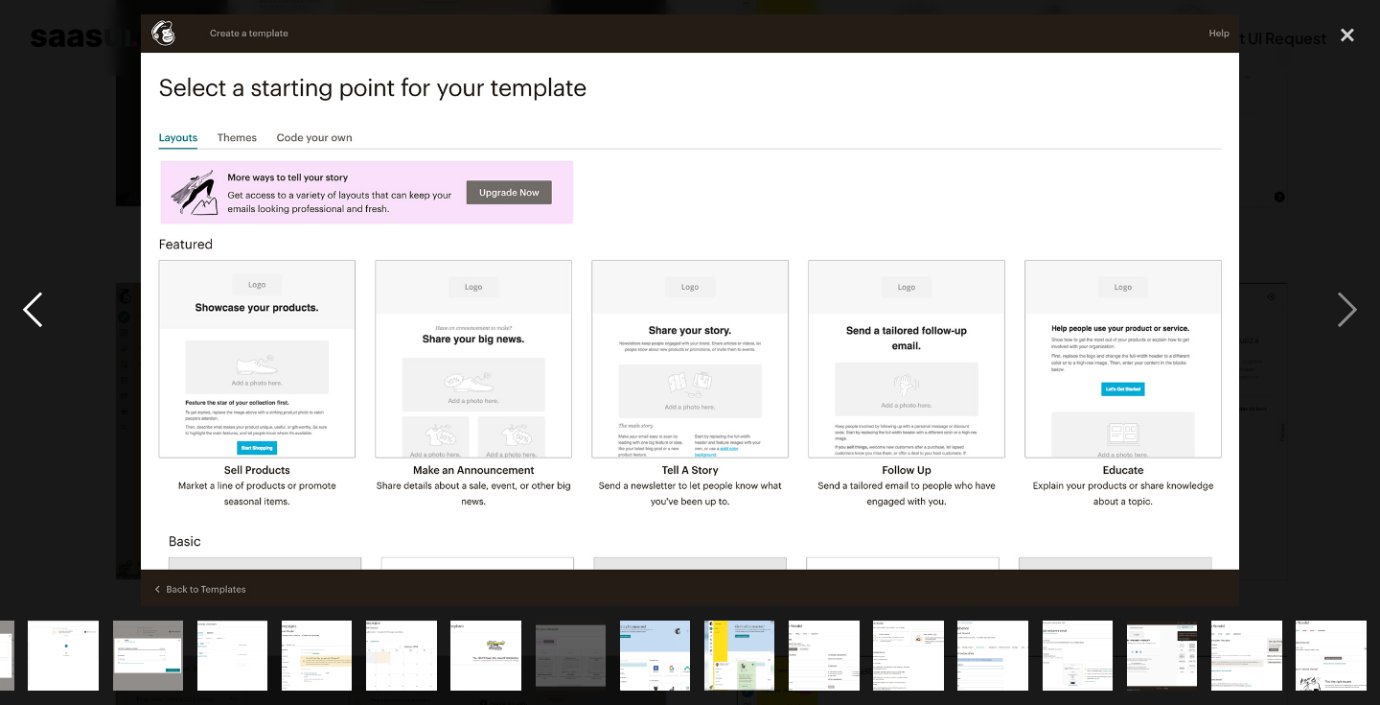
click at [37, 304] on div "previous image" at bounding box center [32, 309] width 65 height 591
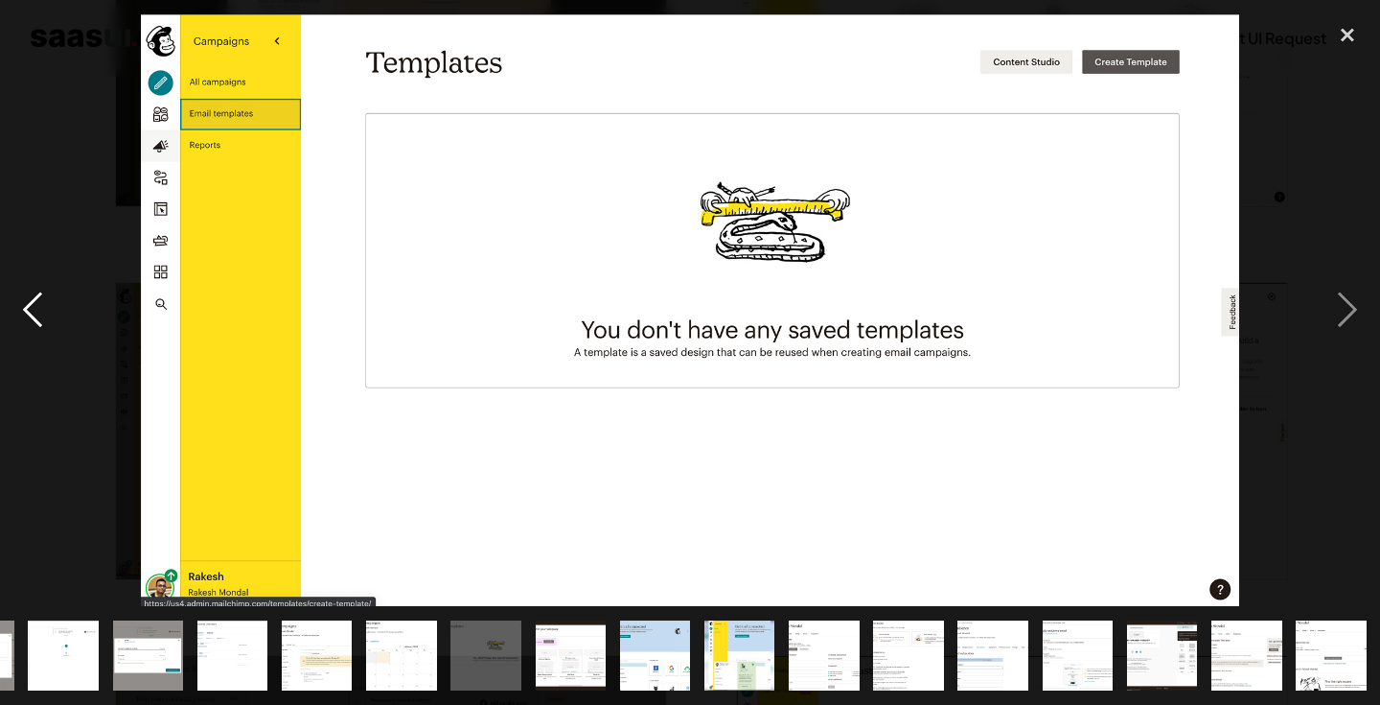
click at [37, 304] on div "previous image" at bounding box center [32, 309] width 65 height 591
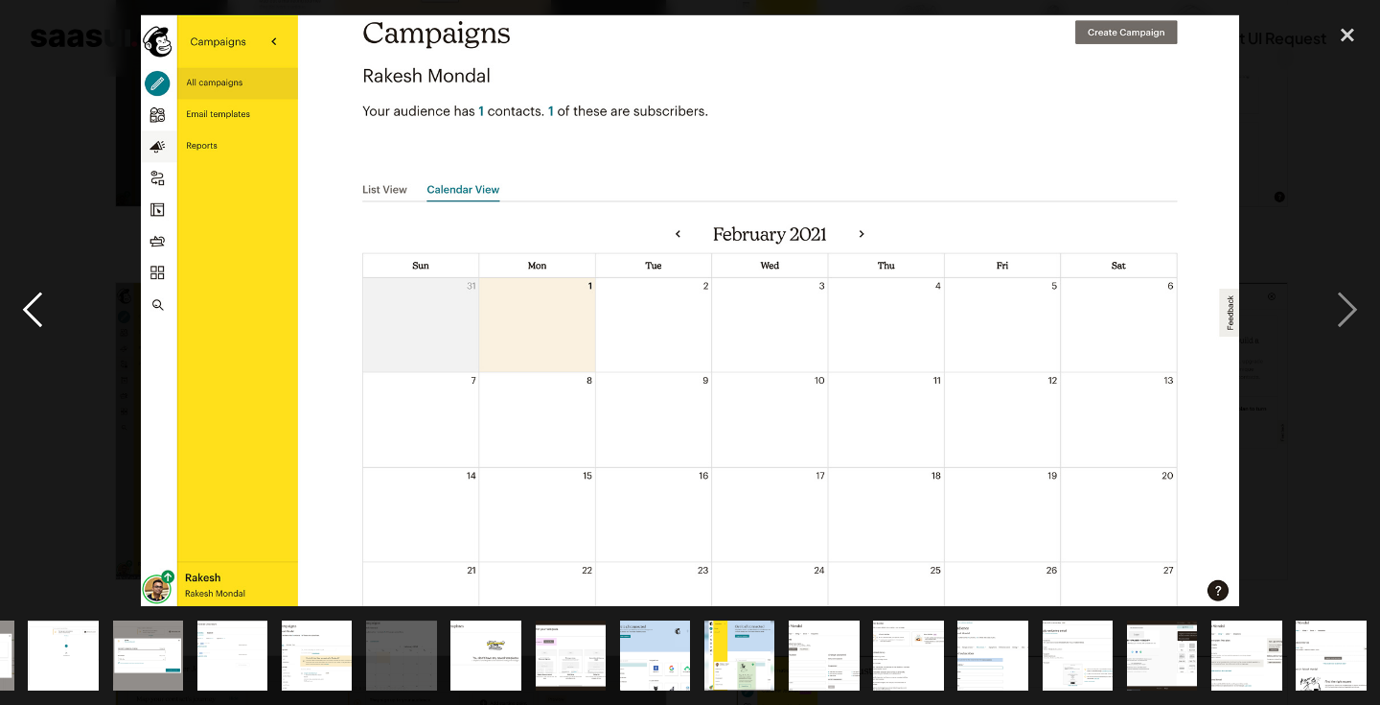
click at [37, 304] on div "previous image" at bounding box center [32, 309] width 65 height 591
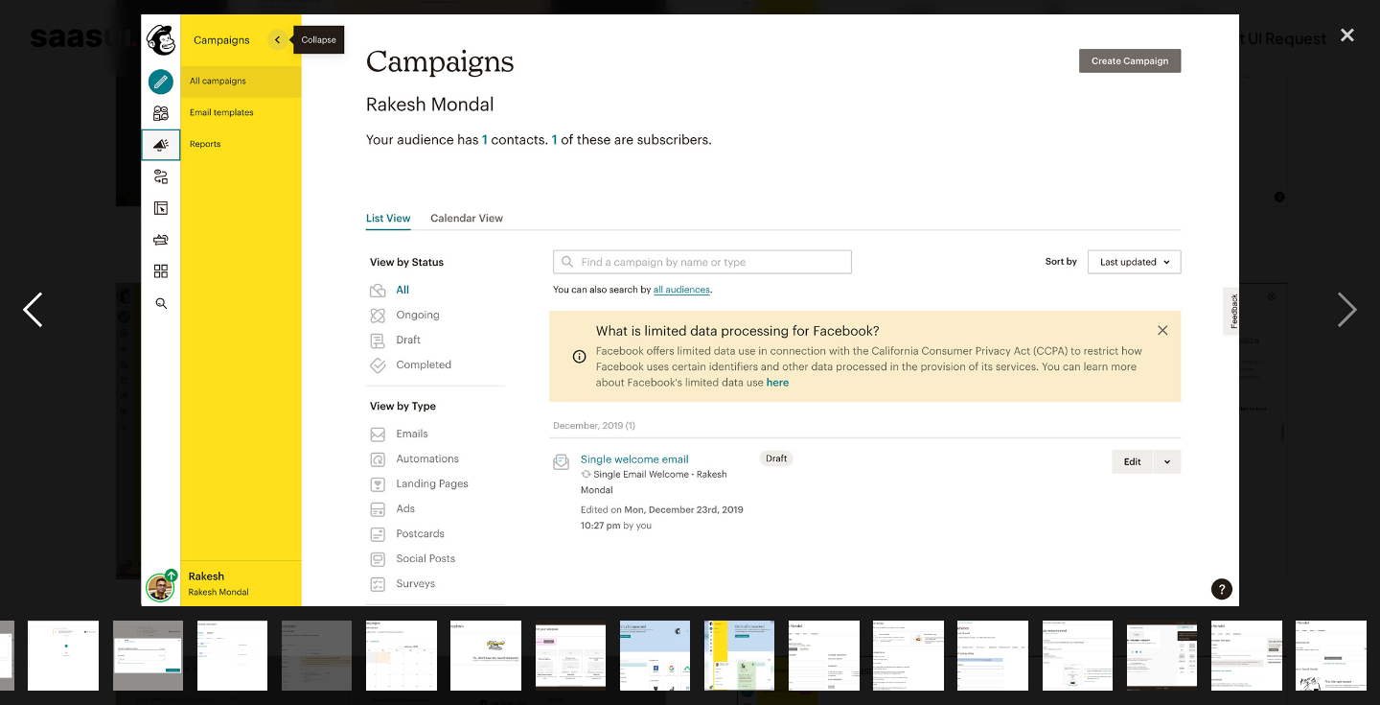
click at [37, 304] on div "previous image" at bounding box center [32, 309] width 65 height 591
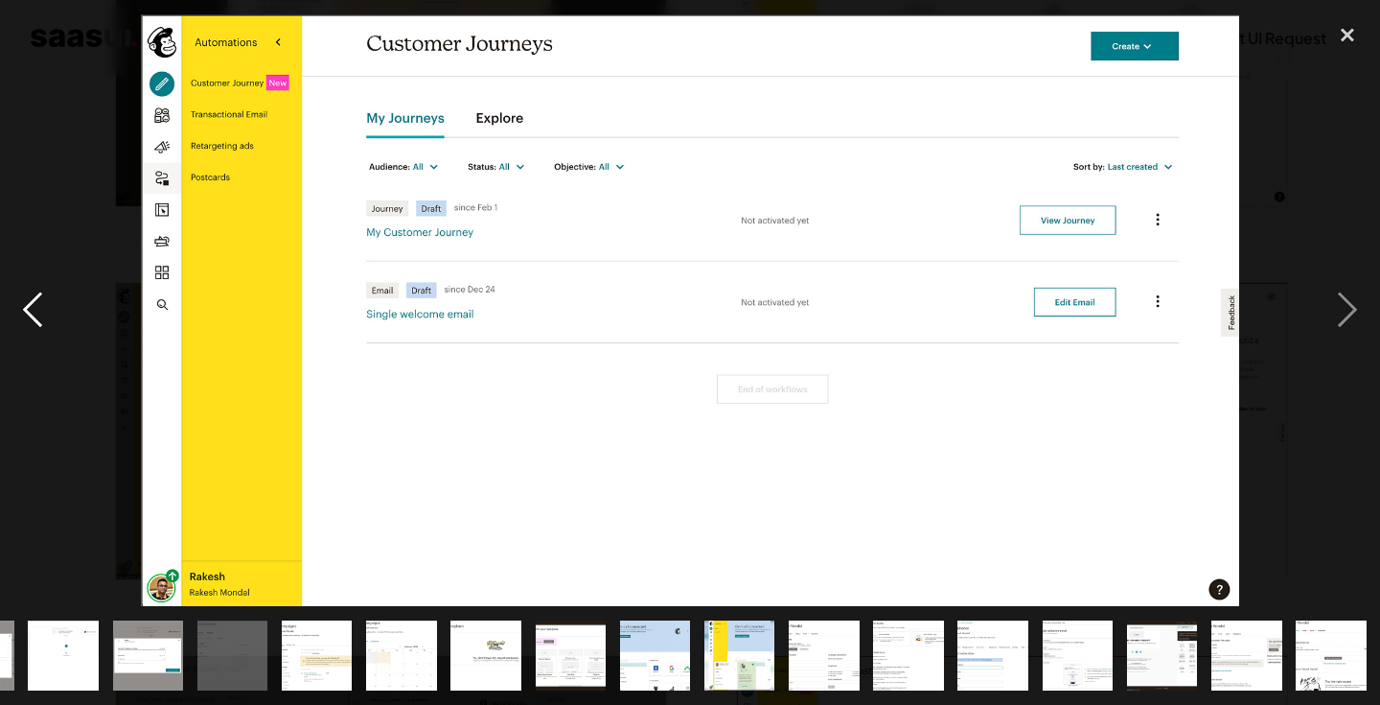
click at [37, 304] on div "previous image" at bounding box center [32, 309] width 65 height 591
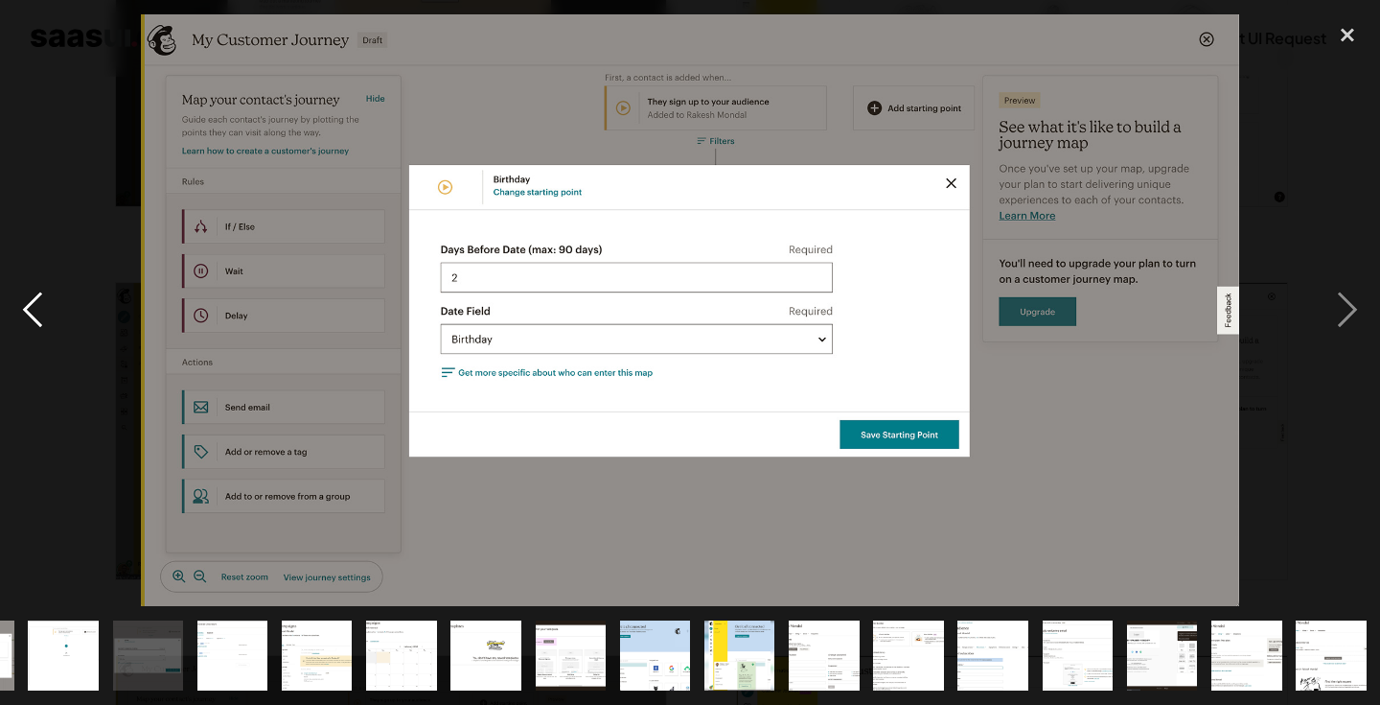
click at [39, 300] on div "previous image" at bounding box center [32, 309] width 65 height 591
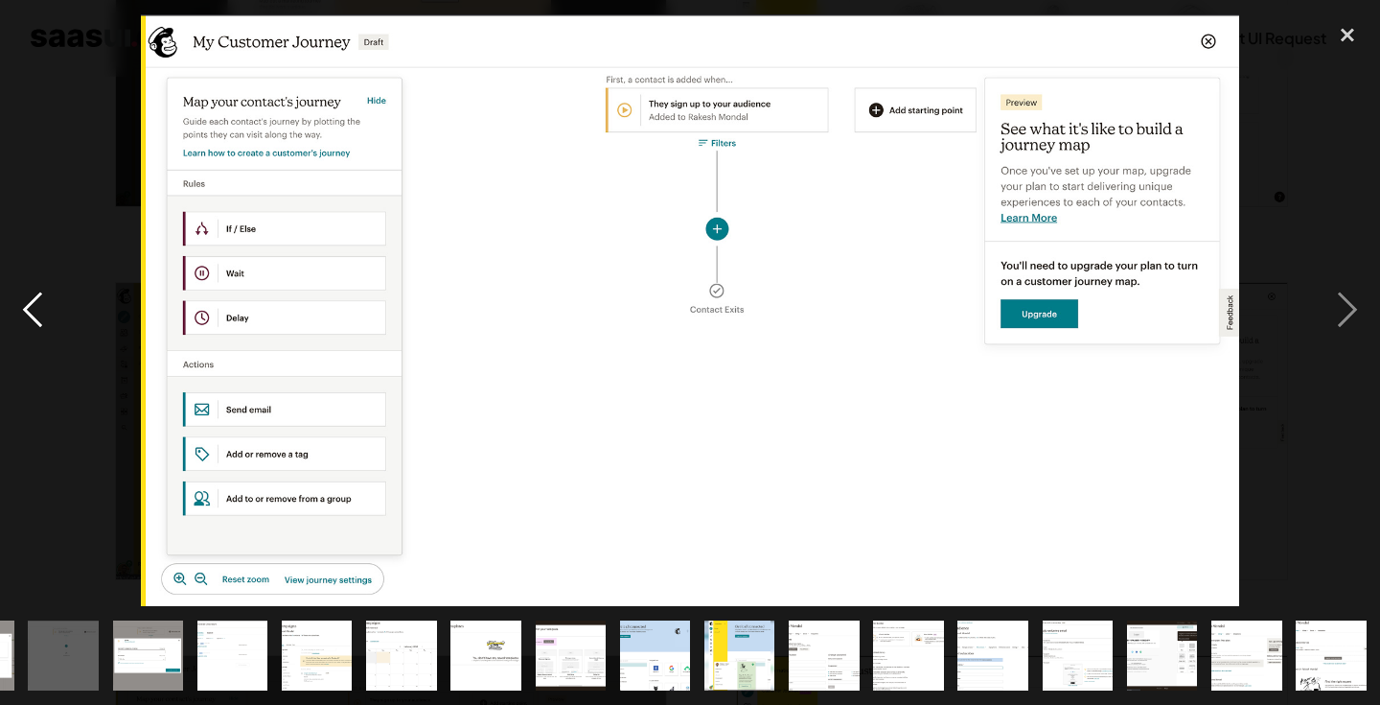
click at [39, 300] on div "previous image" at bounding box center [32, 309] width 65 height 591
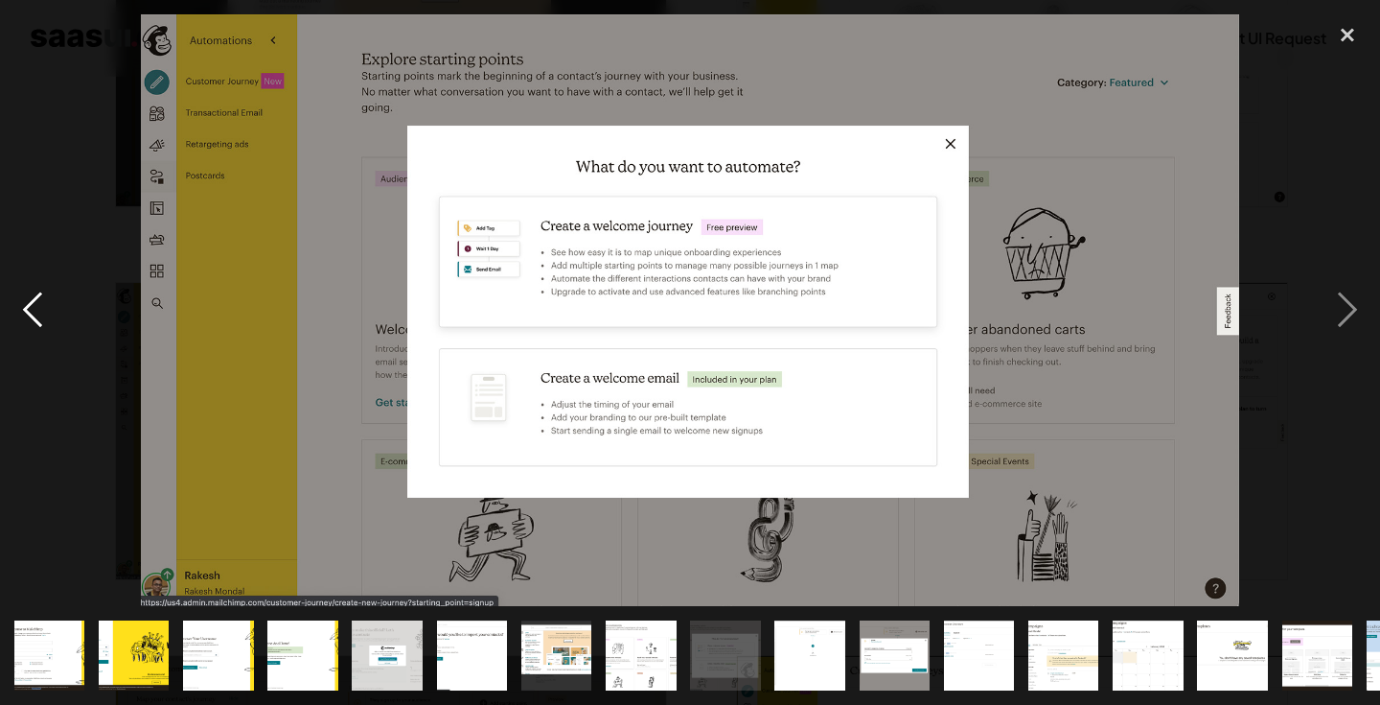
scroll to position [0, 0]
click at [39, 300] on div "previous image" at bounding box center [32, 309] width 65 height 591
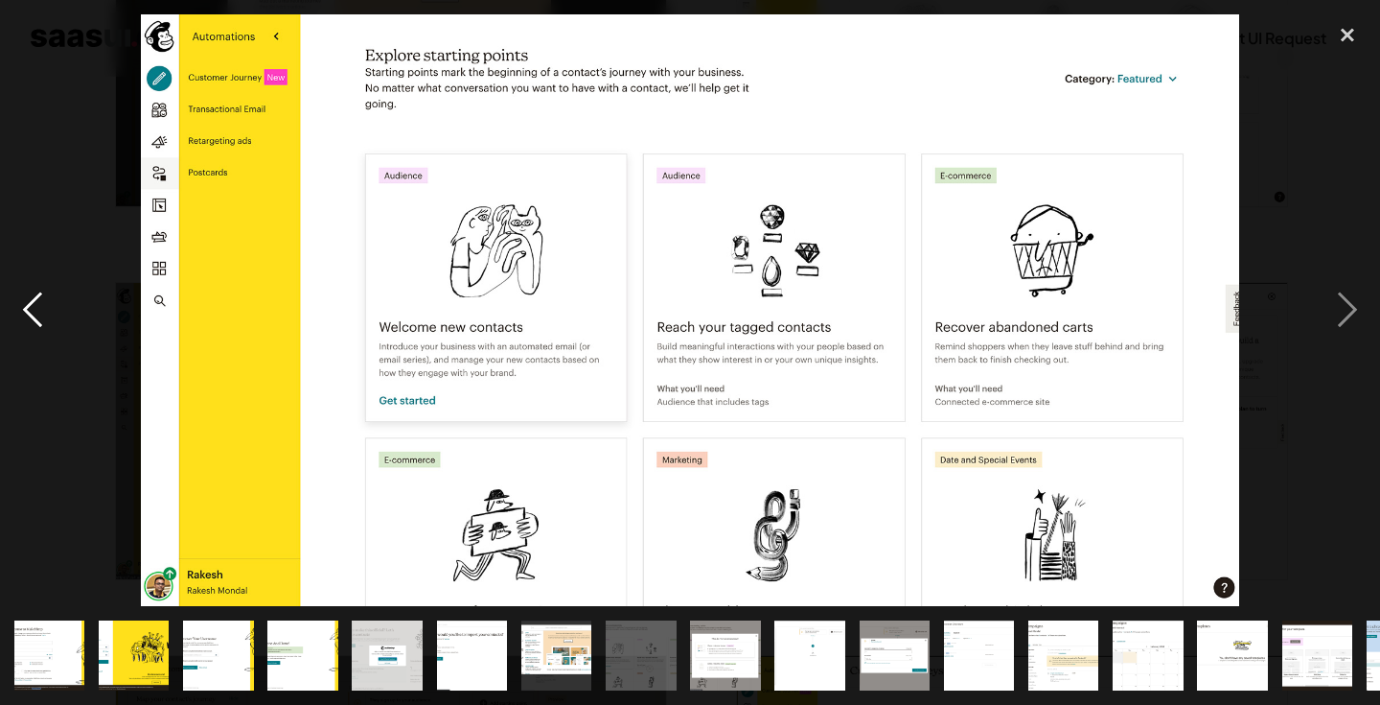
click at [39, 300] on div "previous image" at bounding box center [32, 309] width 65 height 591
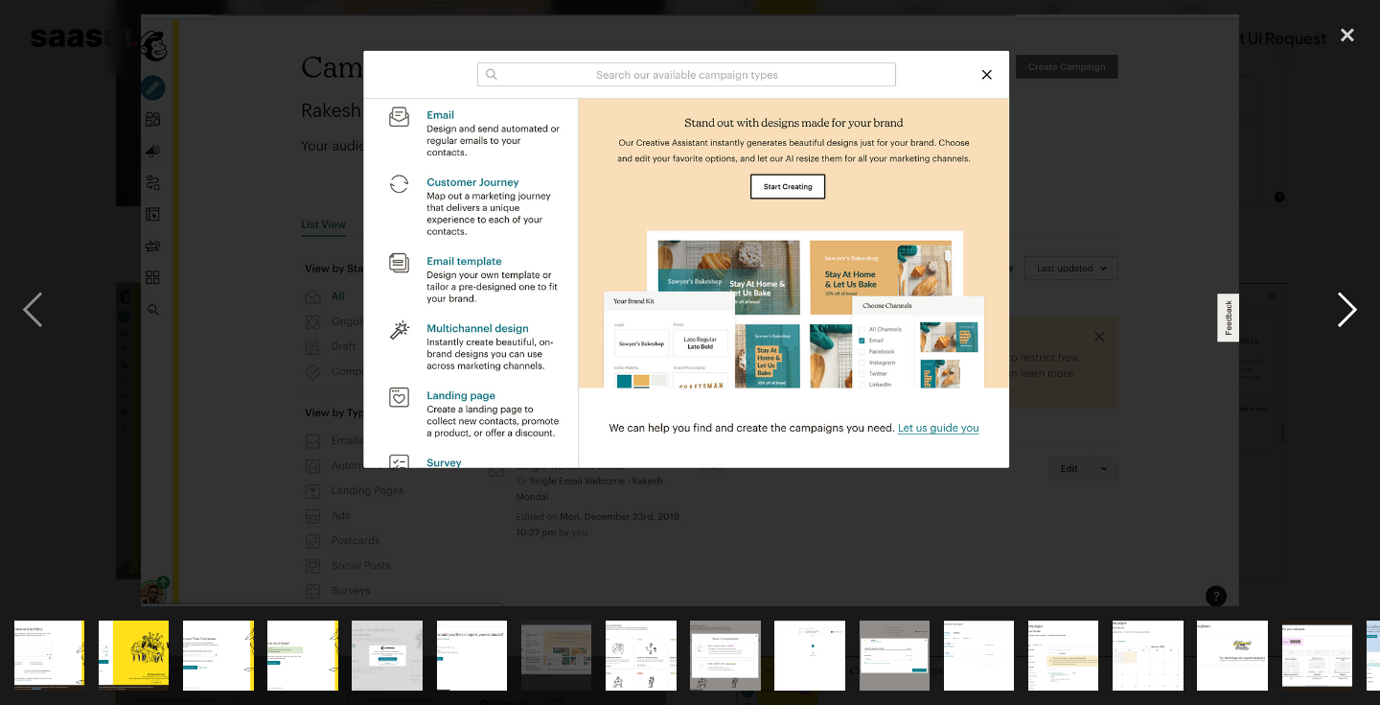
click at [1338, 297] on div "next image" at bounding box center [1347, 309] width 65 height 591
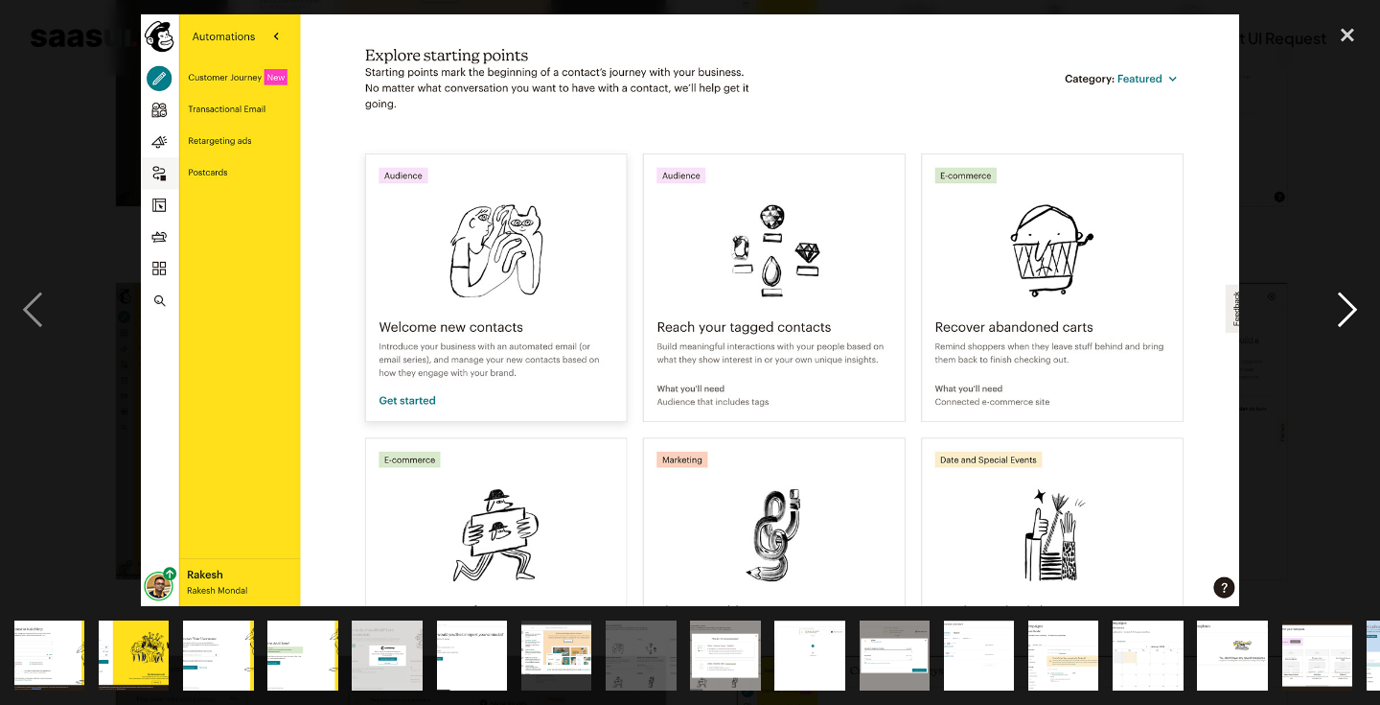
click at [1354, 300] on div "next image" at bounding box center [1347, 309] width 65 height 591
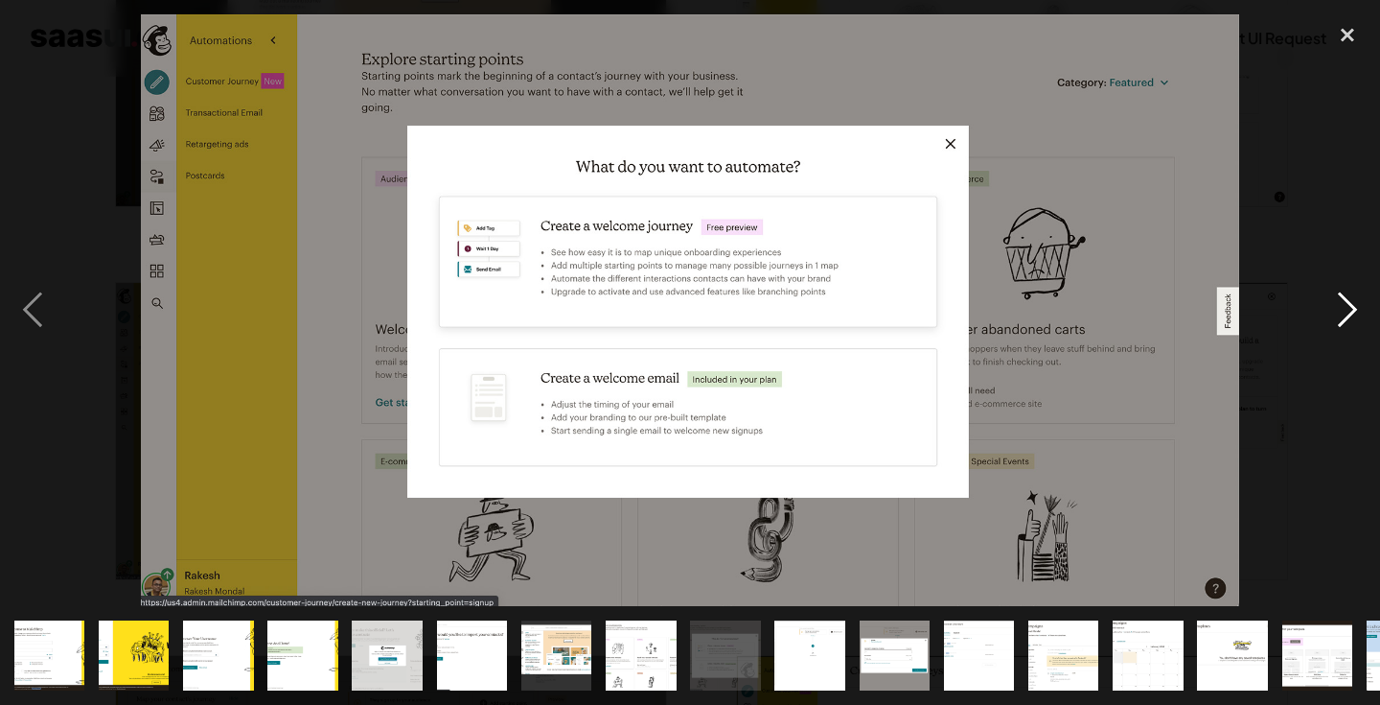
click at [1349, 319] on div "next image" at bounding box center [1347, 309] width 65 height 591
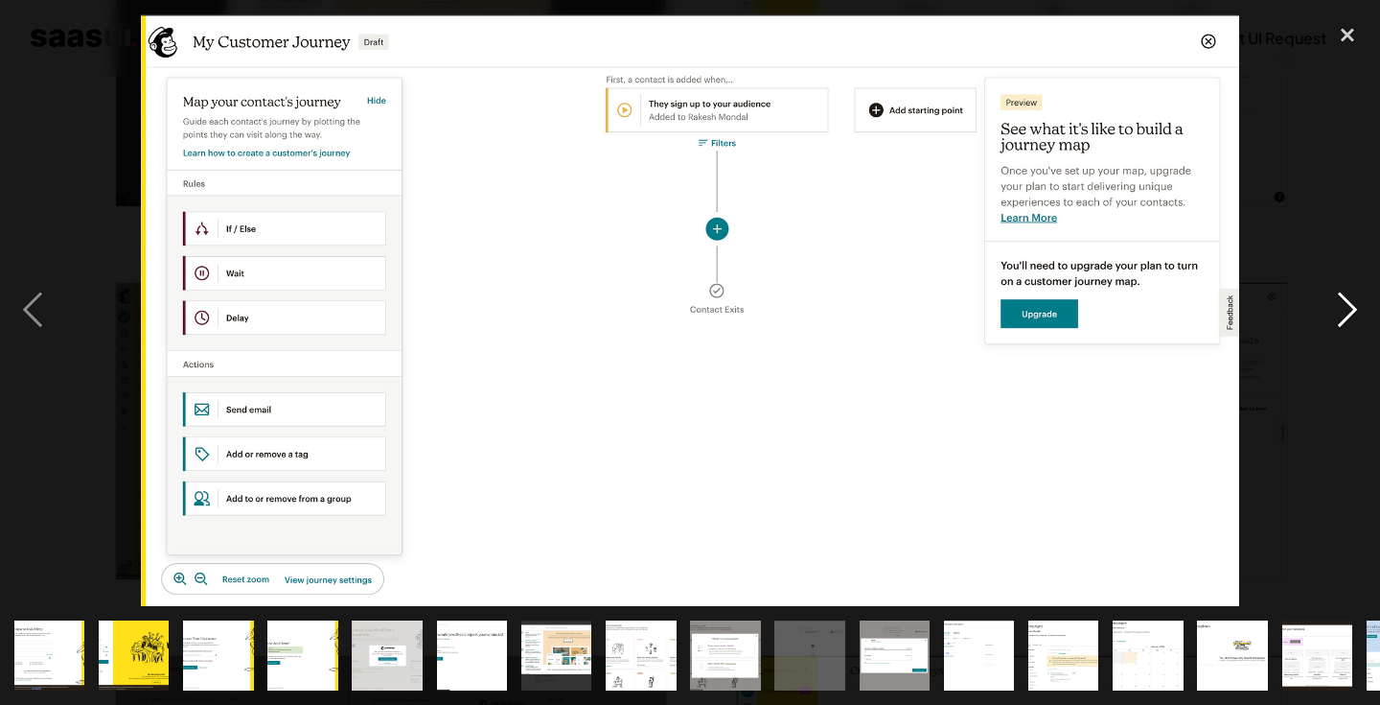
click at [1349, 319] on div "next image" at bounding box center [1347, 309] width 65 height 591
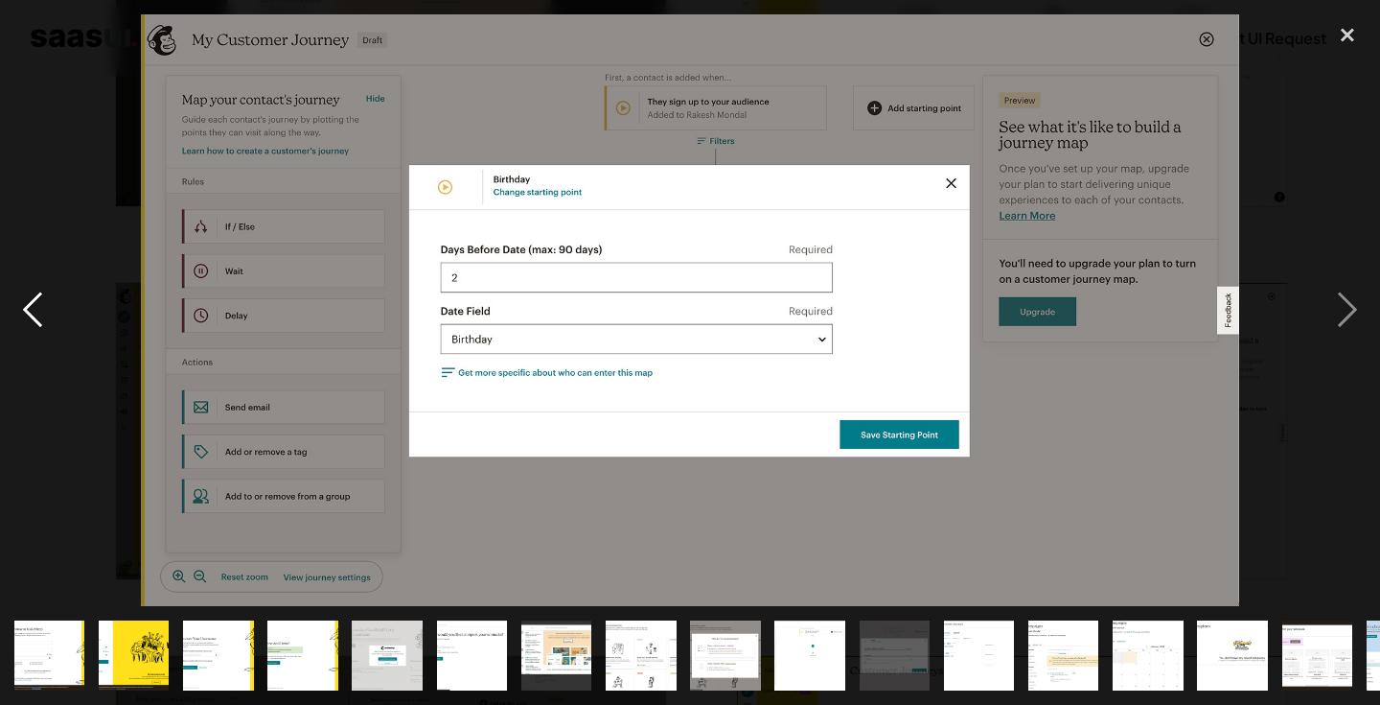
click at [37, 311] on div "previous image" at bounding box center [32, 309] width 65 height 591
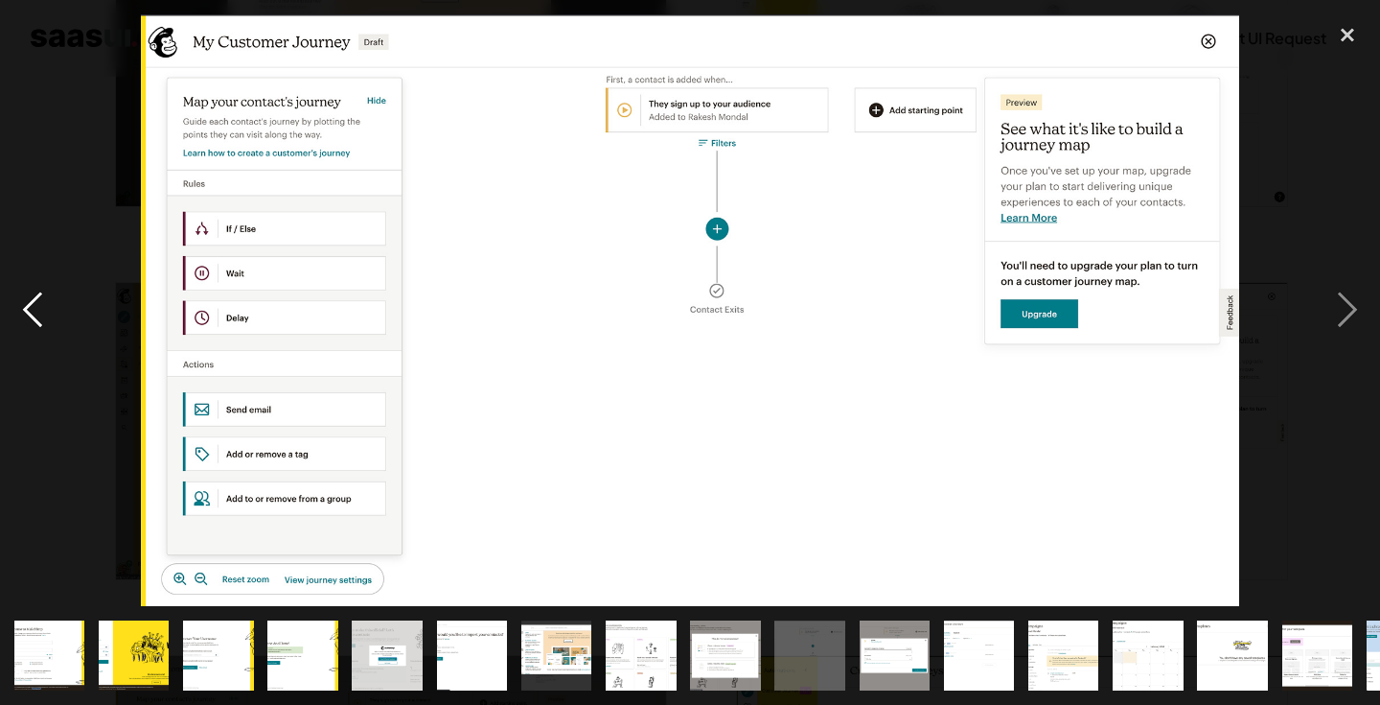
click at [37, 311] on div "previous image" at bounding box center [32, 309] width 65 height 591
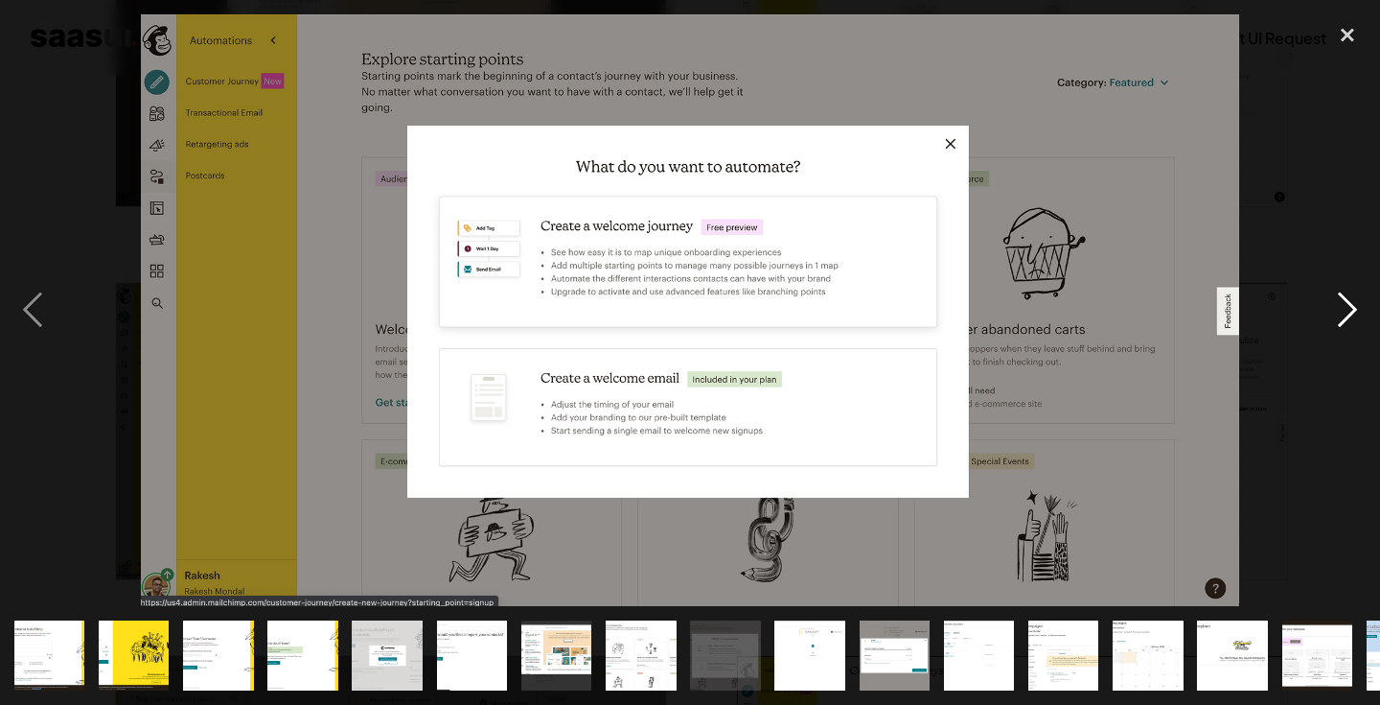
click at [1338, 305] on div "next image" at bounding box center [1347, 309] width 65 height 591
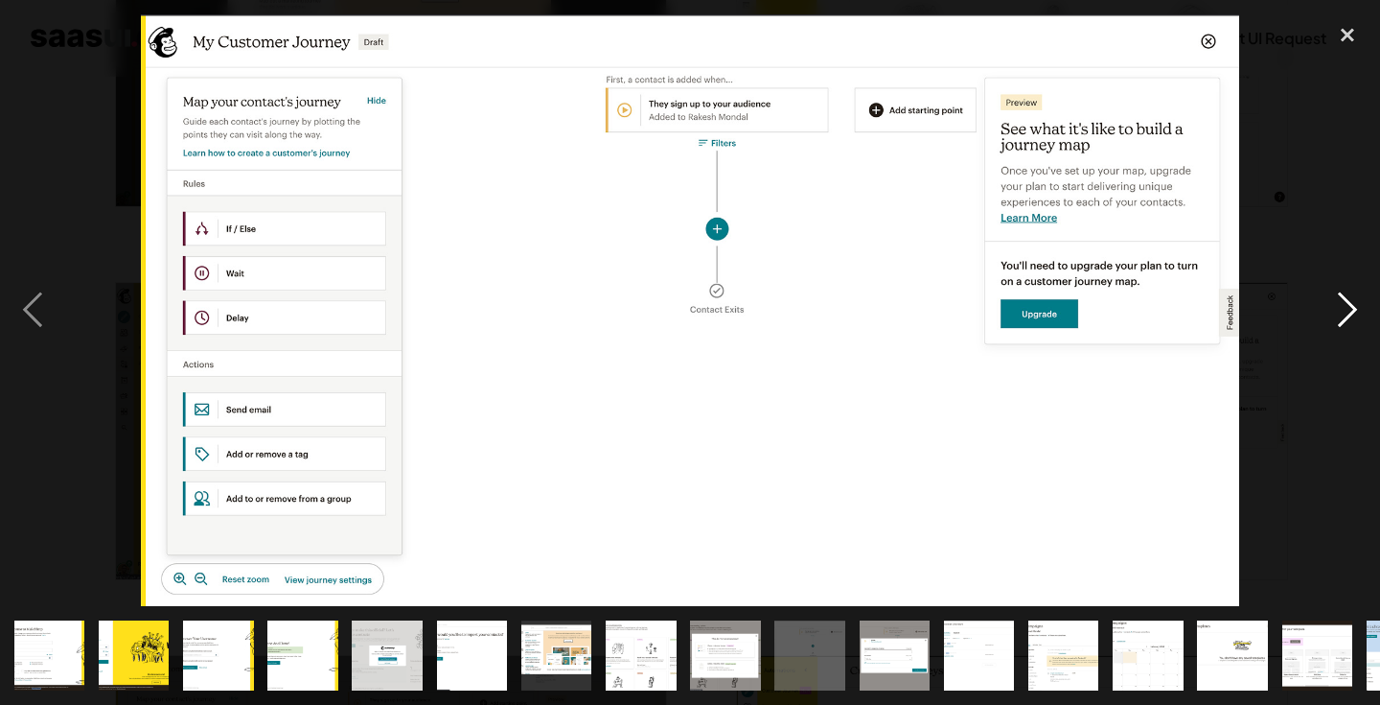
click at [1338, 305] on div "next image" at bounding box center [1347, 309] width 65 height 591
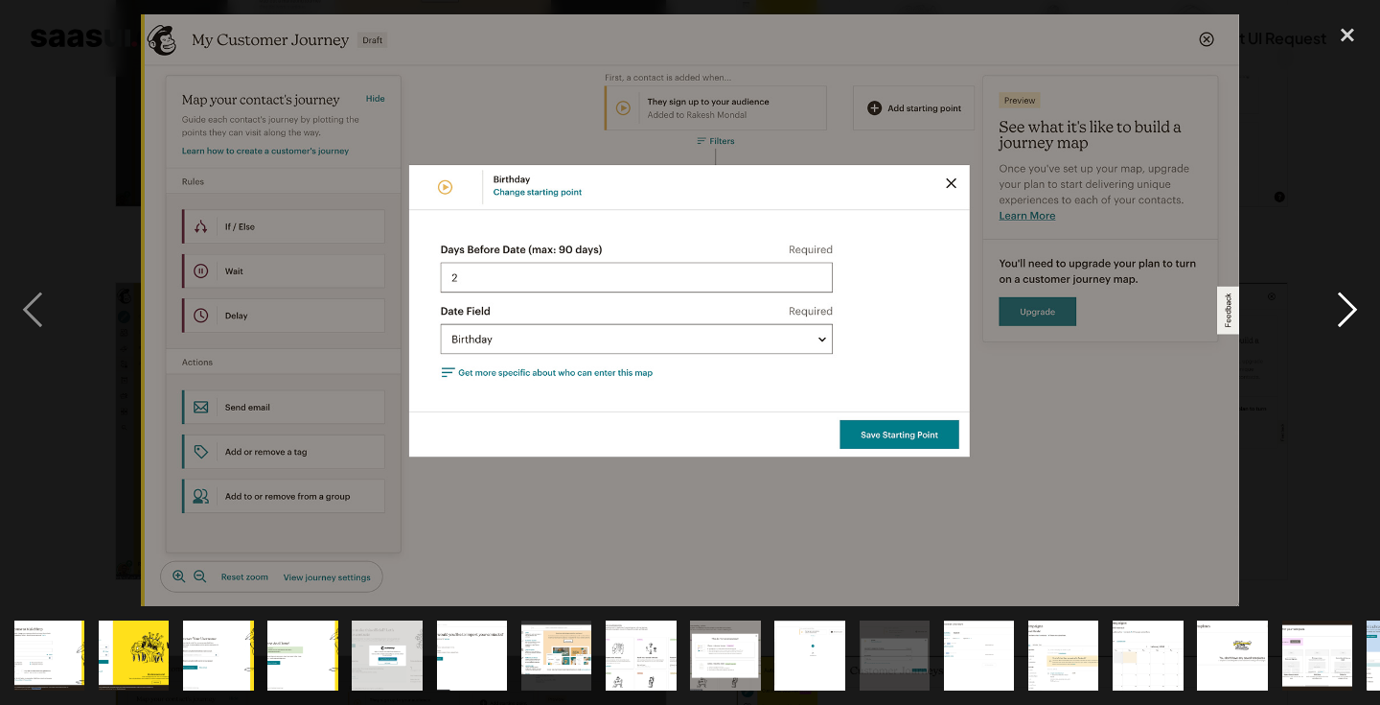
click at [1338, 305] on div "next image" at bounding box center [1347, 309] width 65 height 591
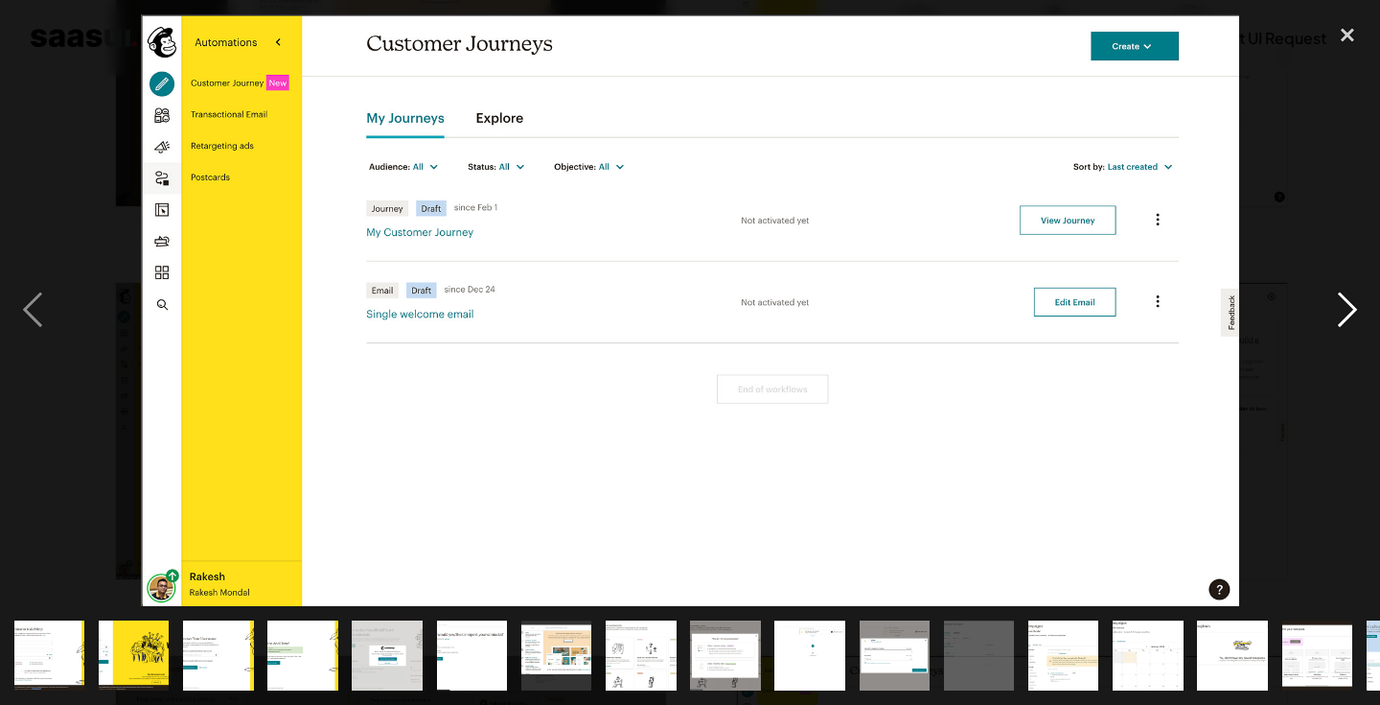
click at [1338, 305] on div "next image" at bounding box center [1347, 309] width 65 height 591
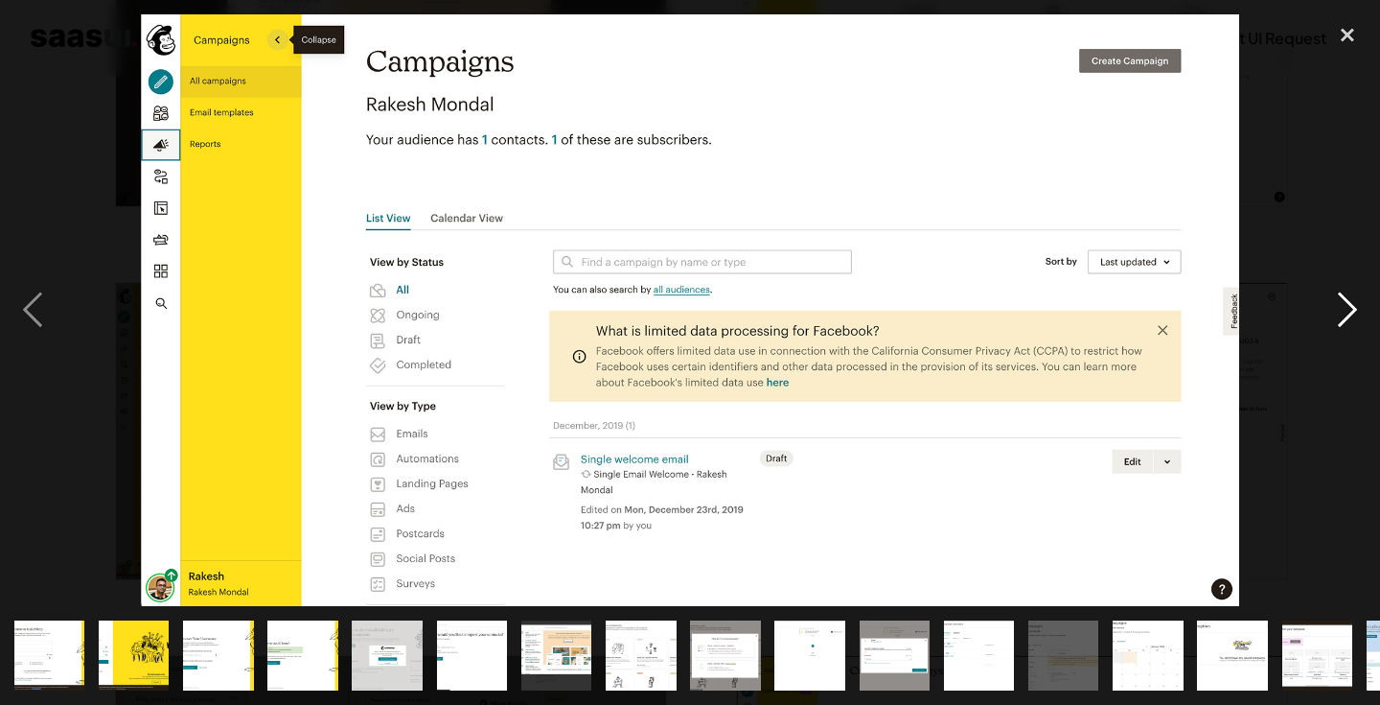
click at [1338, 305] on div "next image" at bounding box center [1347, 309] width 65 height 591
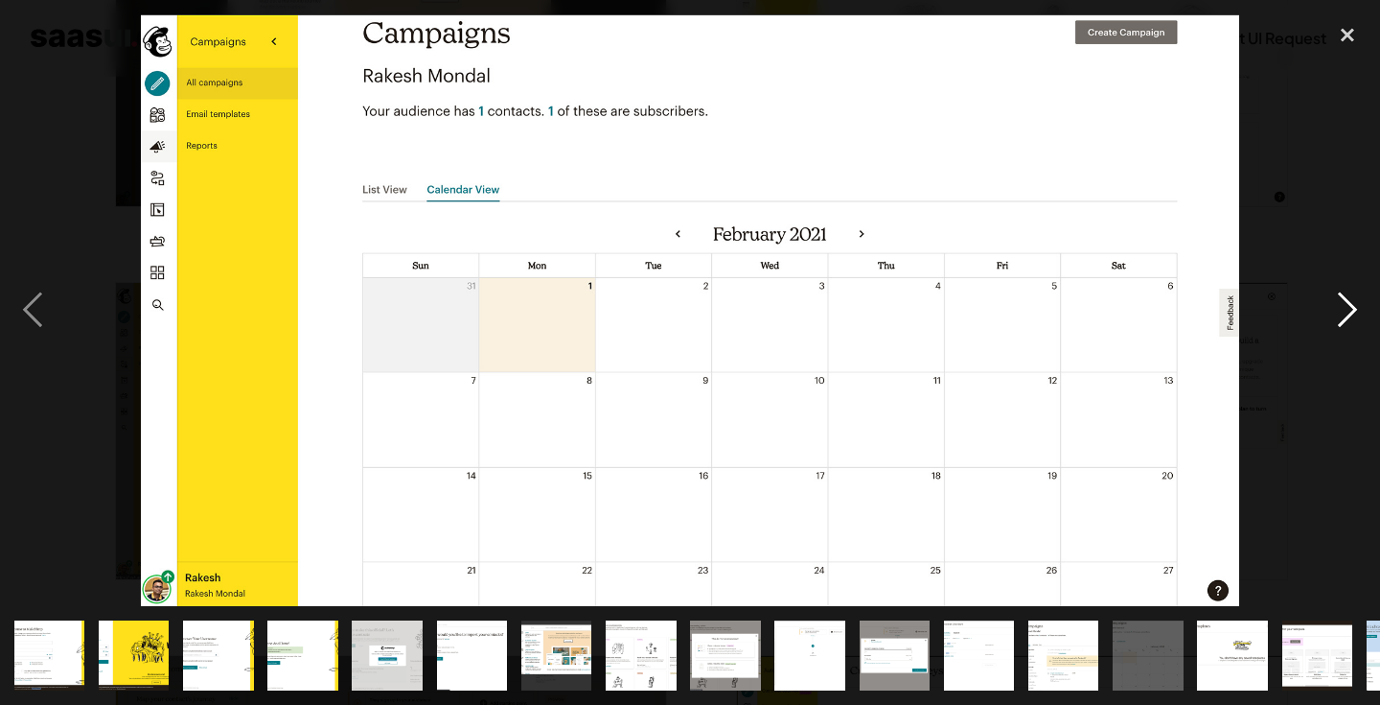
click at [1338, 305] on div "next image" at bounding box center [1347, 309] width 65 height 591
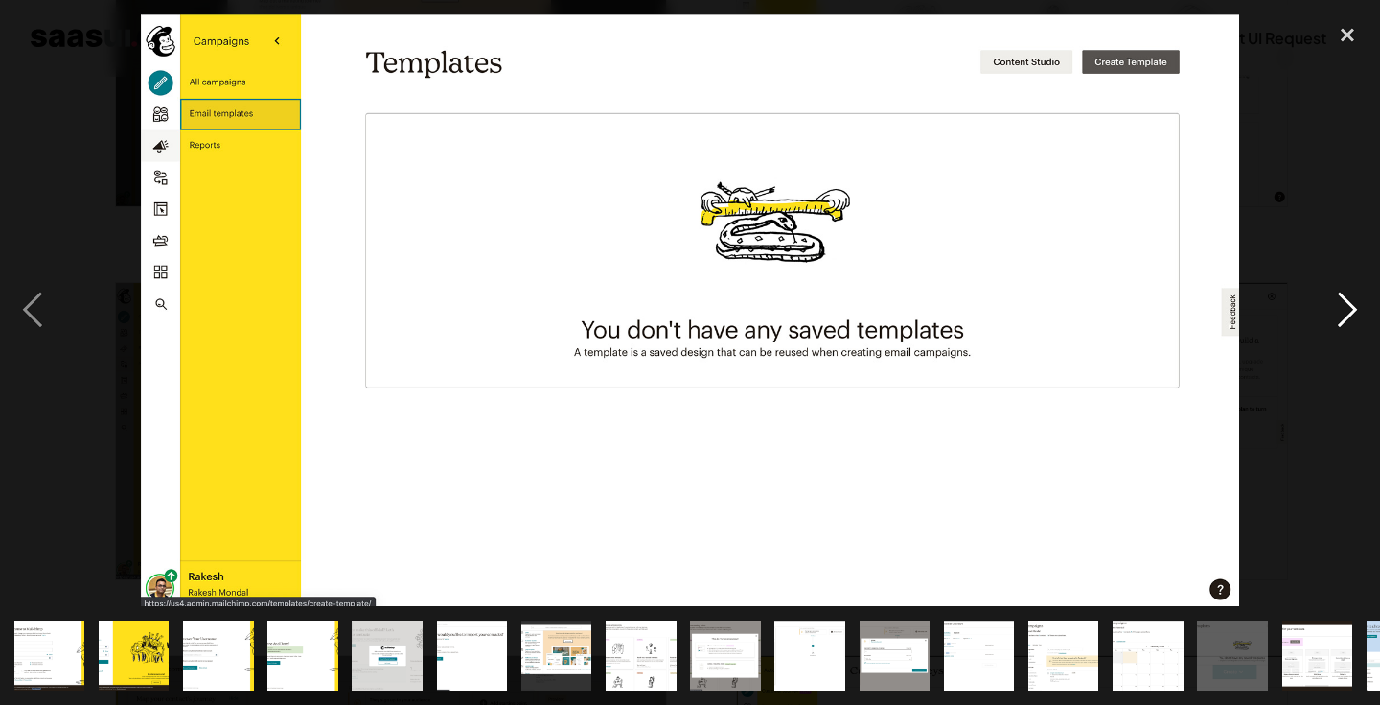
click at [1338, 305] on div "next image" at bounding box center [1347, 309] width 65 height 591
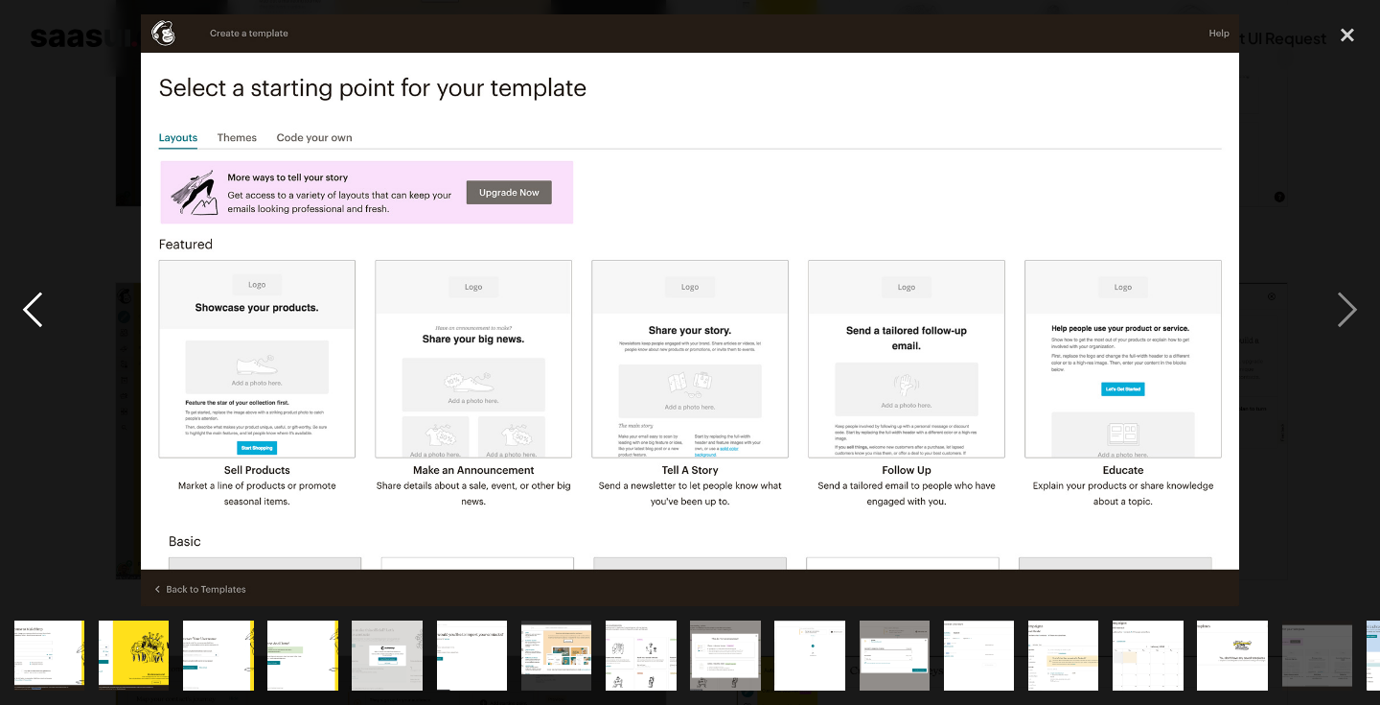
click at [36, 329] on div "previous image" at bounding box center [32, 309] width 65 height 591
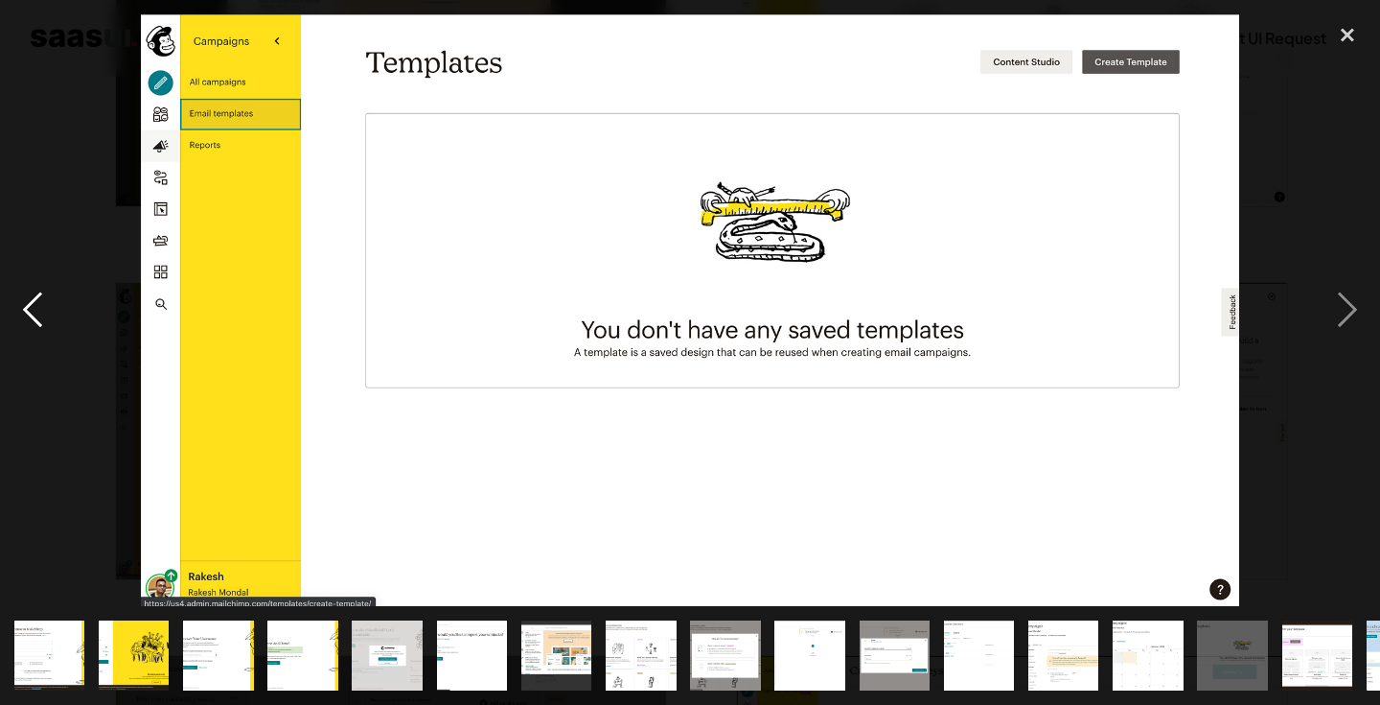
click at [35, 324] on div "previous image" at bounding box center [32, 309] width 65 height 591
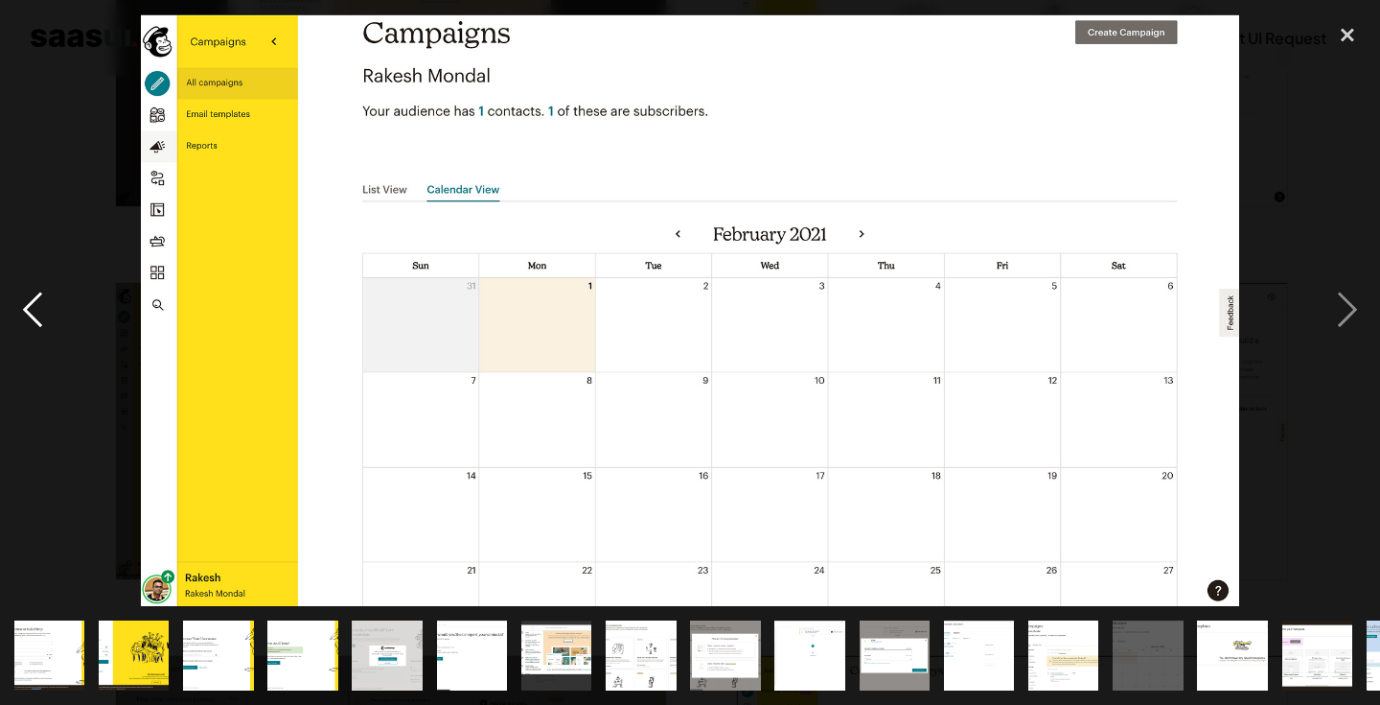
click at [35, 321] on div "previous image" at bounding box center [32, 309] width 65 height 591
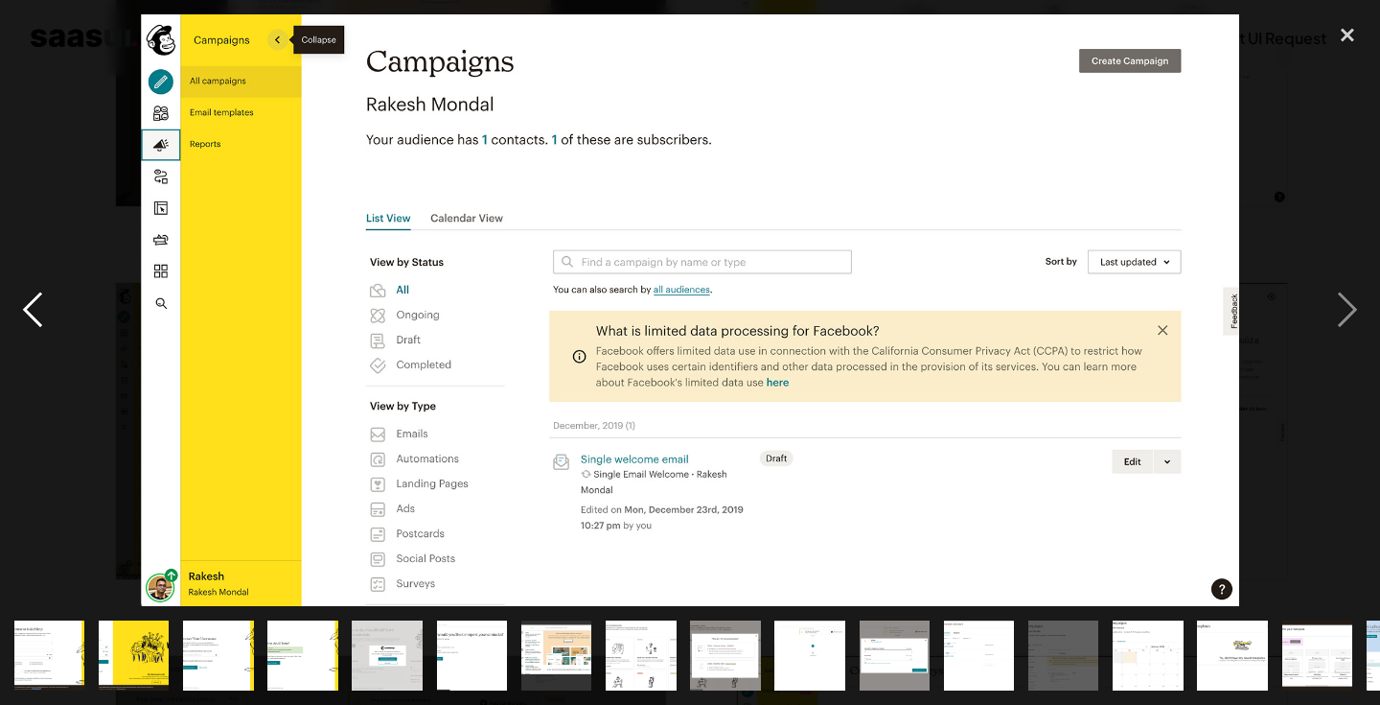
click at [35, 321] on div "previous image" at bounding box center [32, 309] width 65 height 591
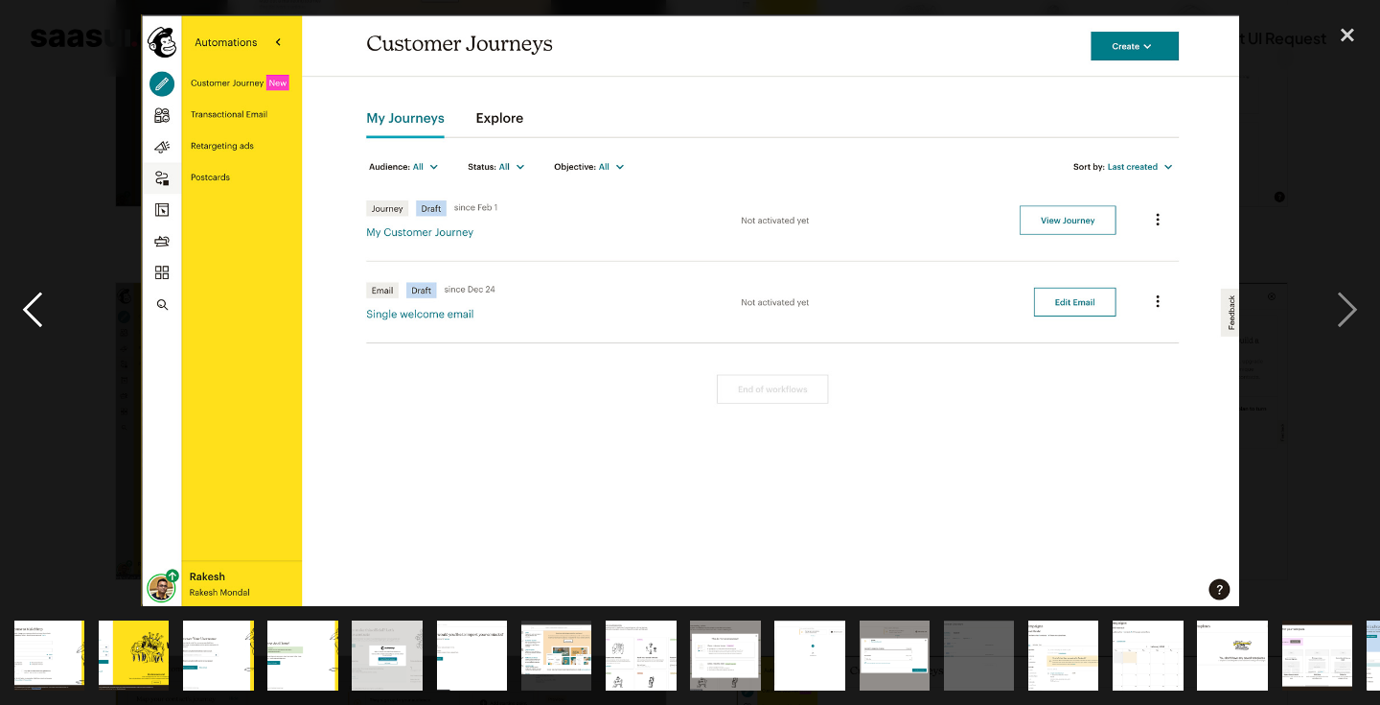
click at [35, 321] on div "previous image" at bounding box center [32, 309] width 65 height 591
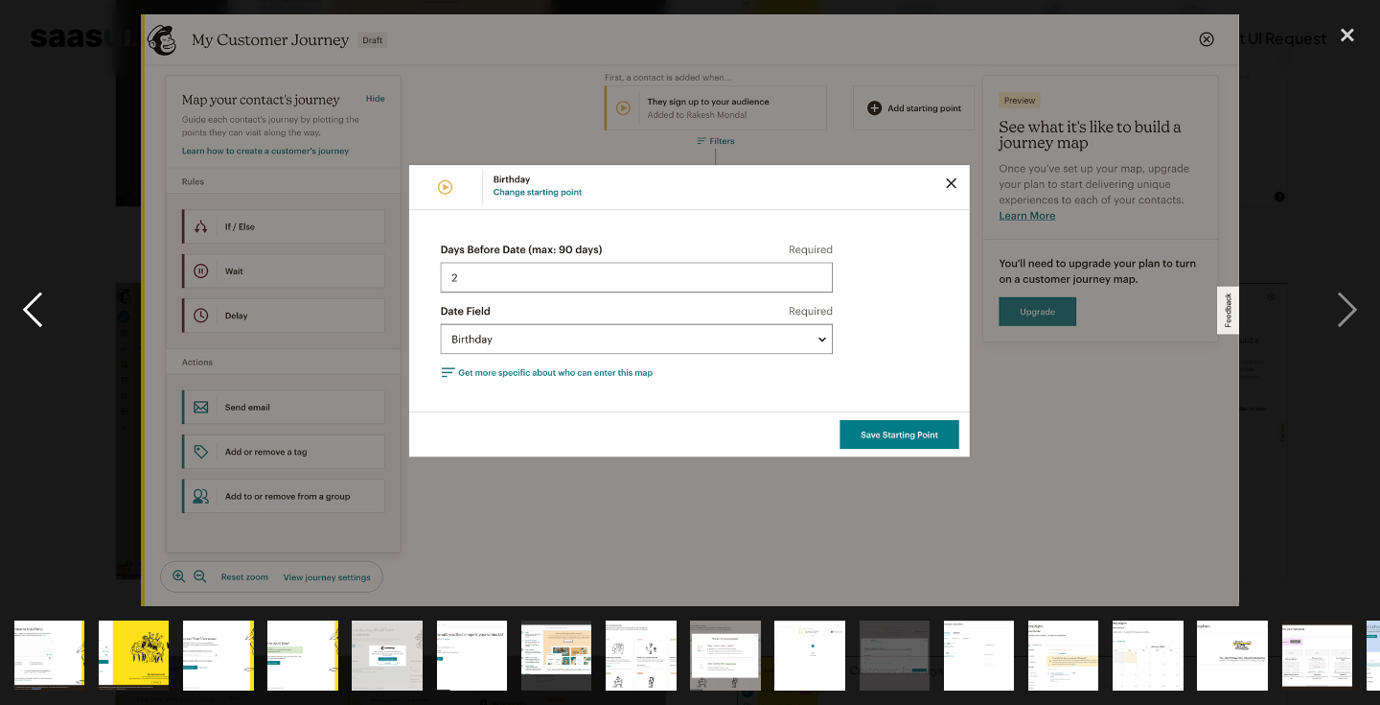
click at [35, 321] on div "previous image" at bounding box center [32, 309] width 65 height 591
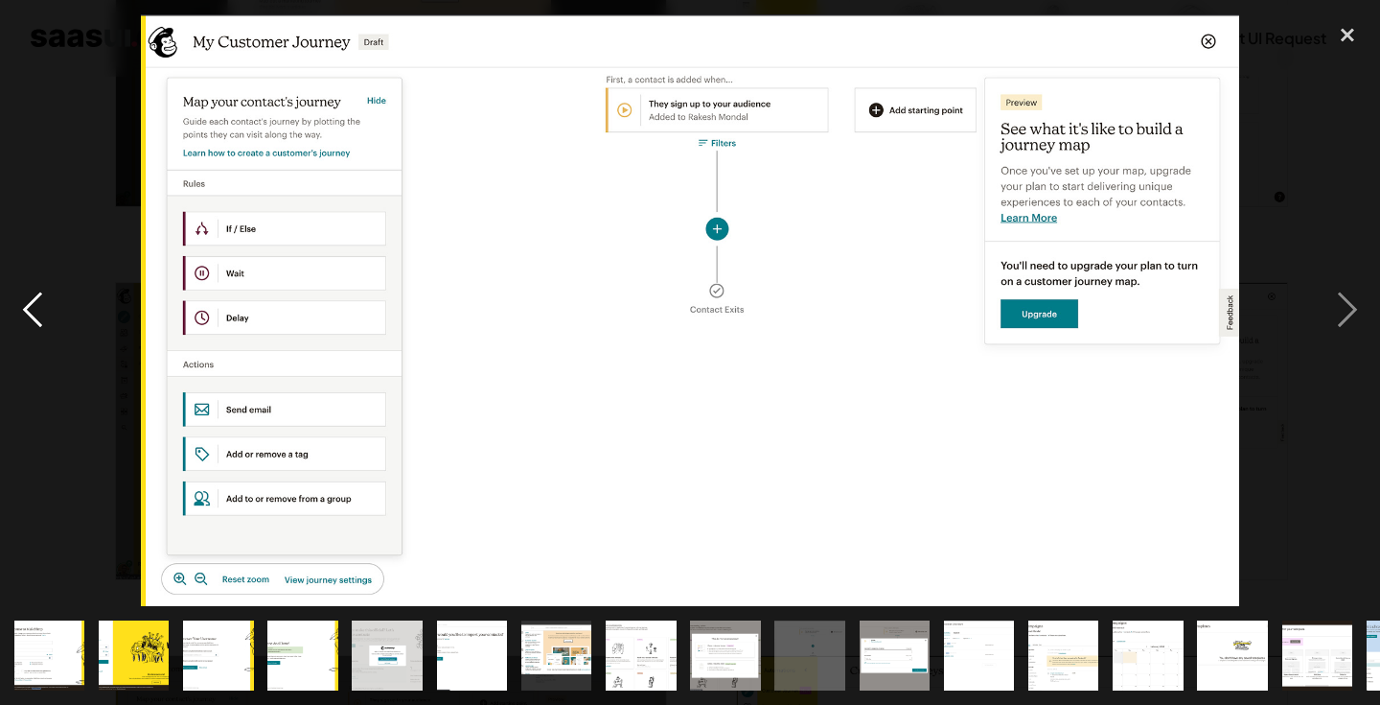
click at [35, 321] on div "previous image" at bounding box center [32, 309] width 65 height 591
